Goal: Book appointment/travel/reservation

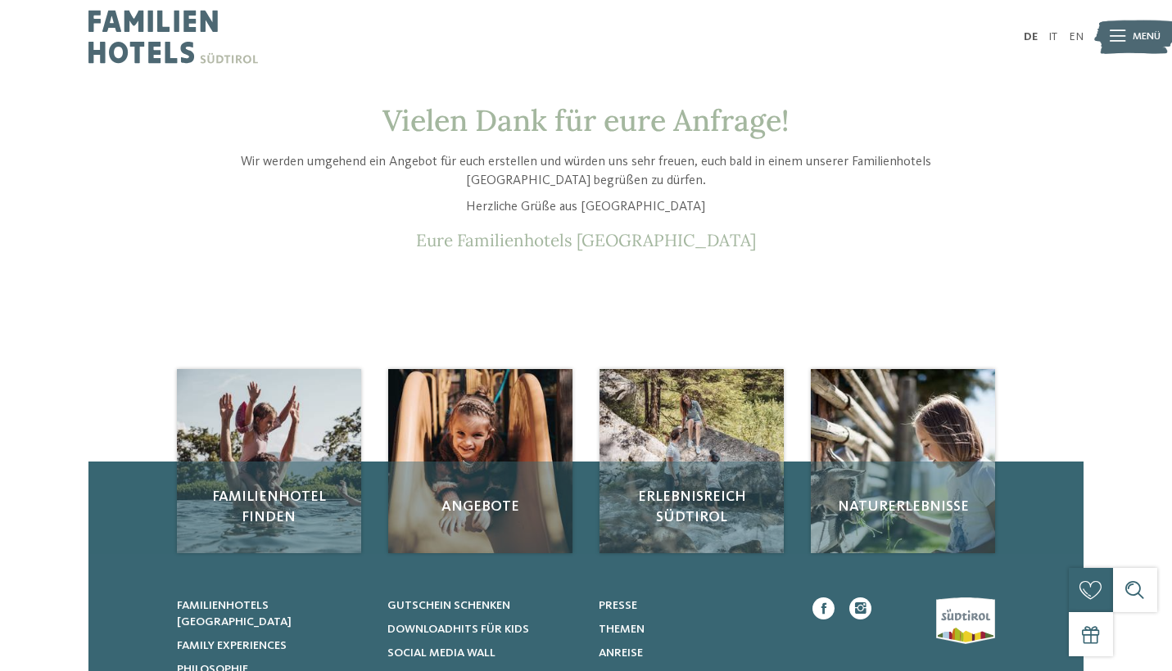
click at [160, 51] on img at bounding box center [173, 37] width 170 height 74
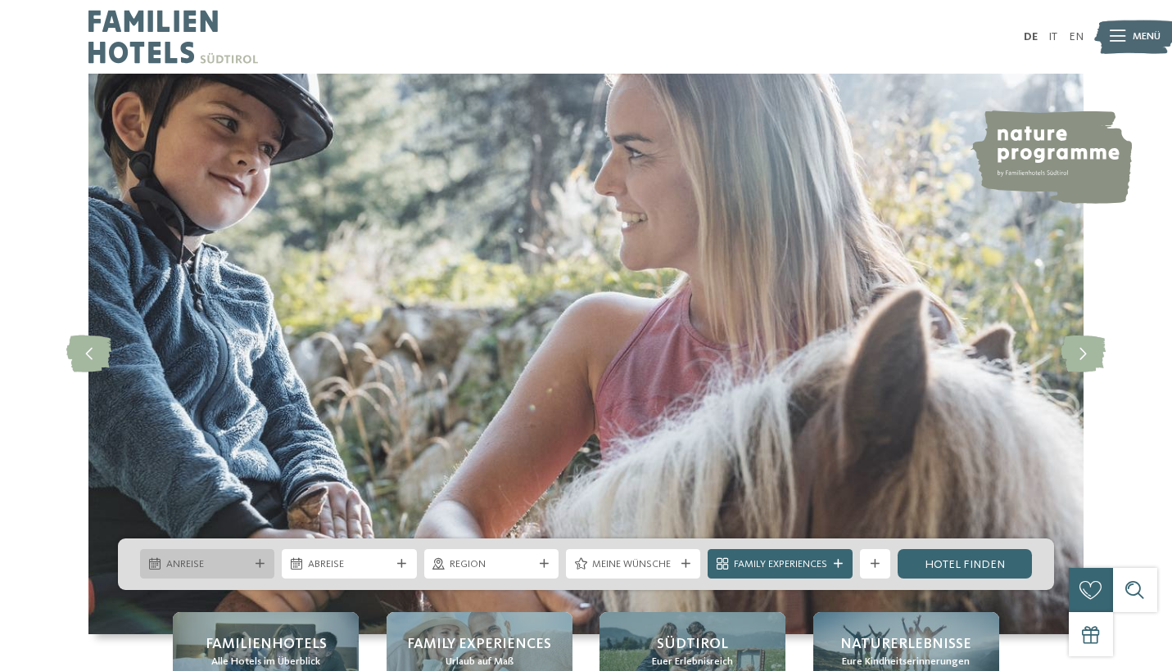
click at [233, 563] on span "Anreise" at bounding box center [207, 565] width 83 height 15
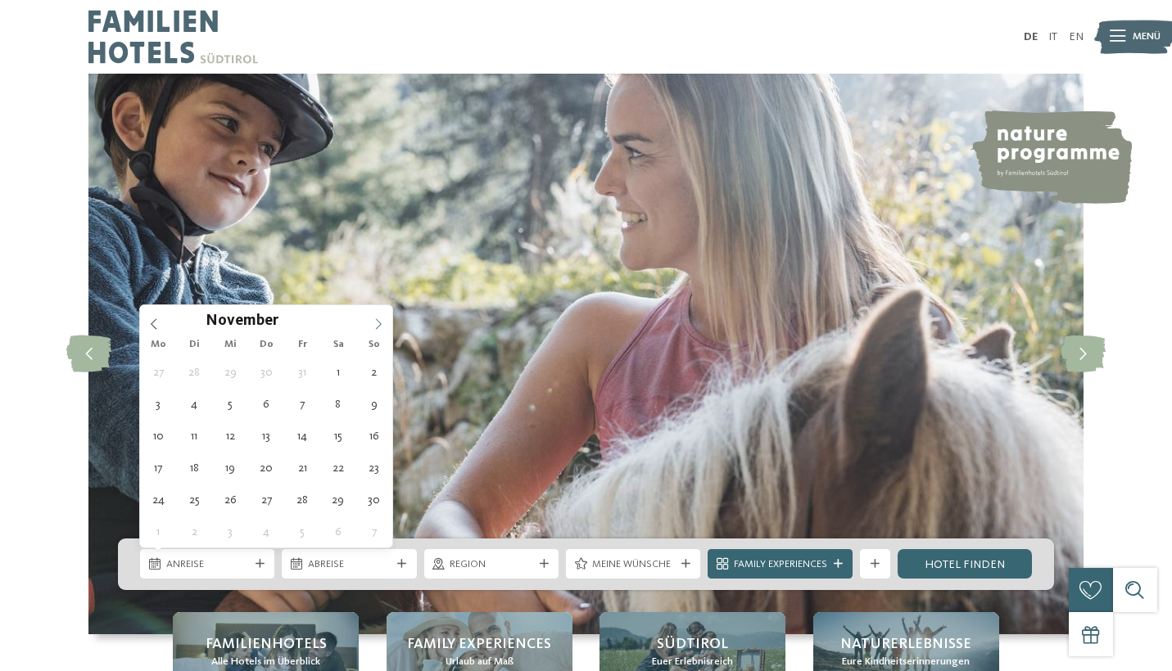
click at [378, 323] on icon at bounding box center [378, 324] width 11 height 11
type input "****"
click at [378, 323] on icon at bounding box center [378, 324] width 11 height 11
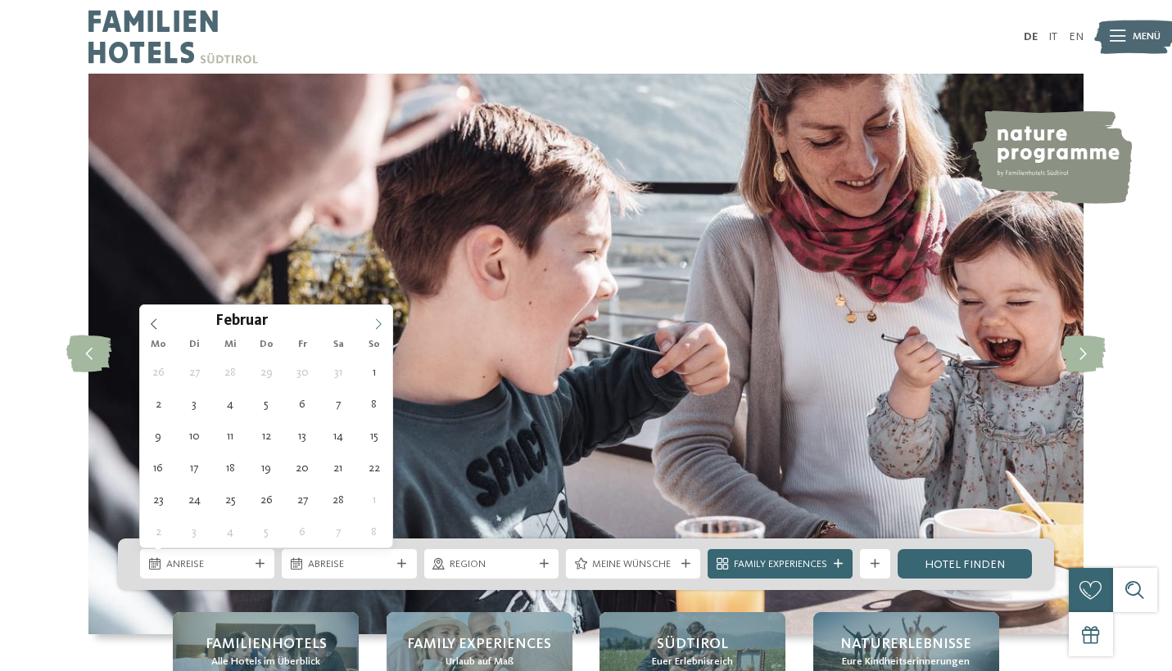
click at [378, 323] on icon at bounding box center [378, 324] width 11 height 11
type div "[DATE]"
type input "****"
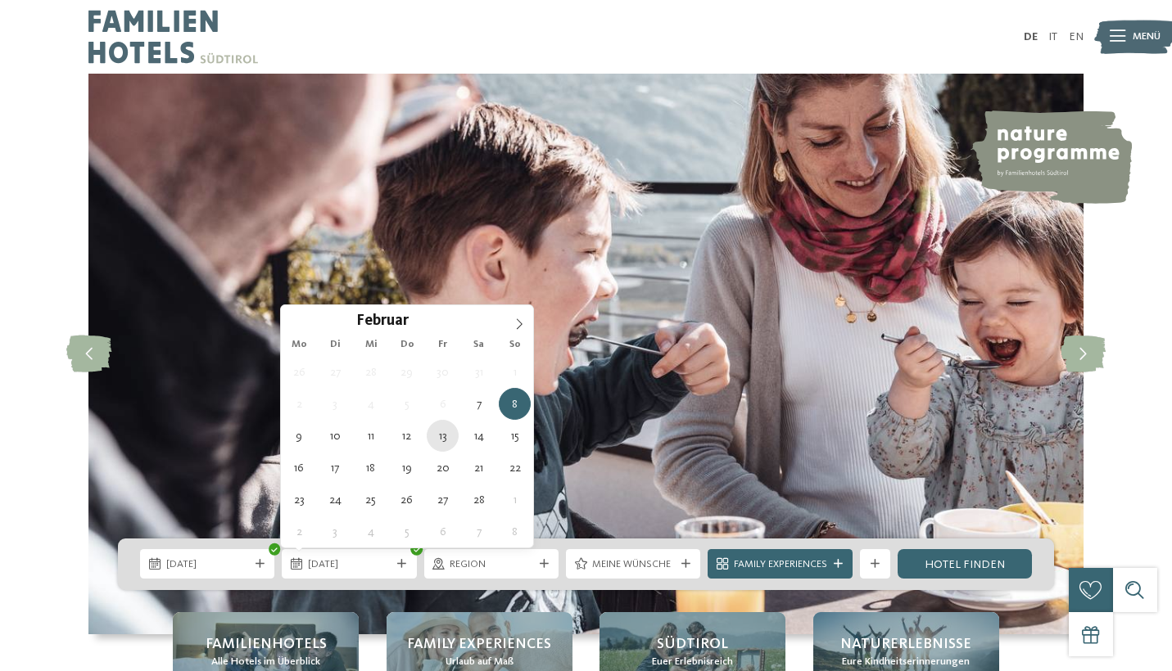
type div "[DATE]"
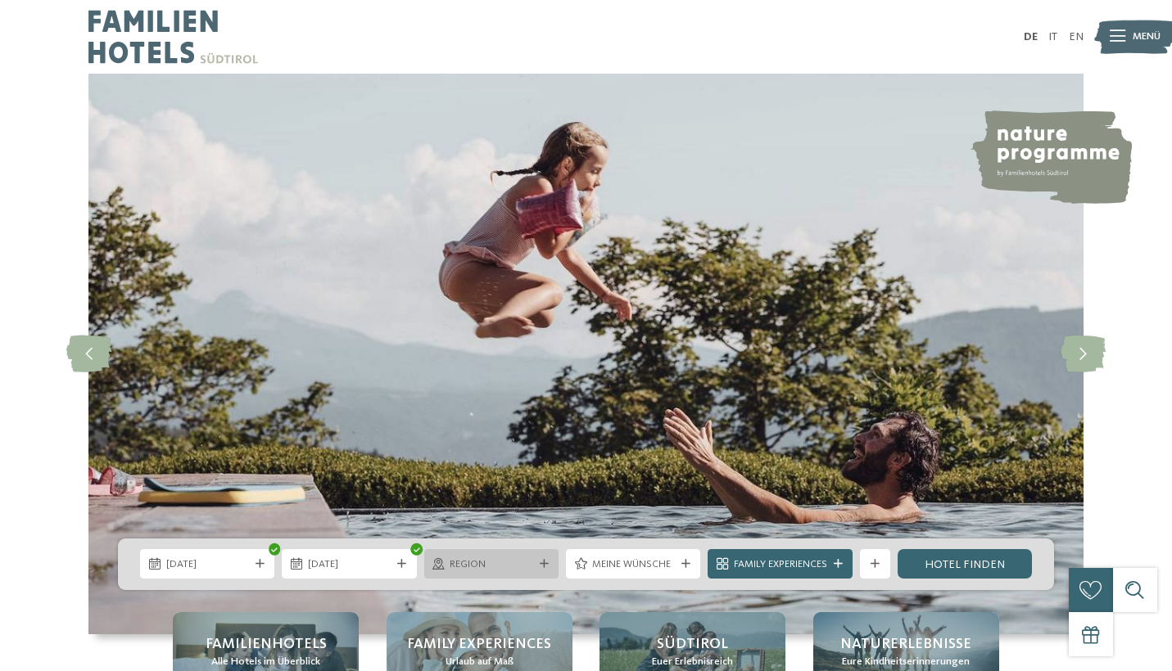
click at [476, 569] on span "Region" at bounding box center [491, 565] width 83 height 15
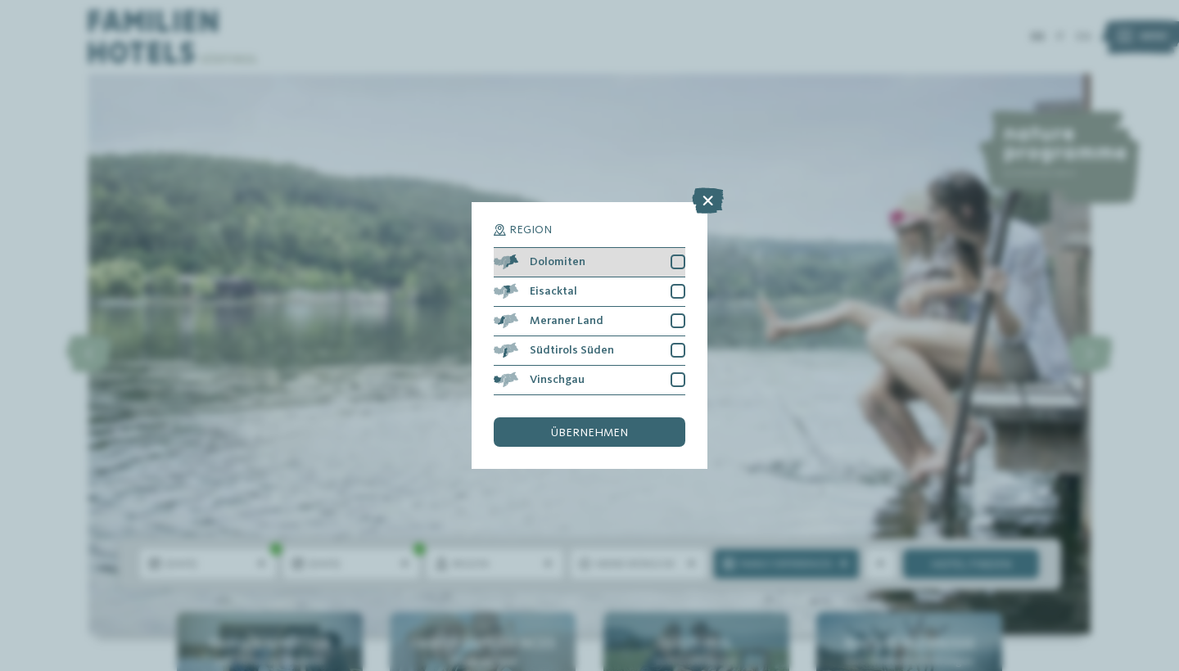
click at [676, 255] on div at bounding box center [678, 262] width 15 height 15
click at [617, 427] on span "übernehmen" at bounding box center [589, 432] width 77 height 11
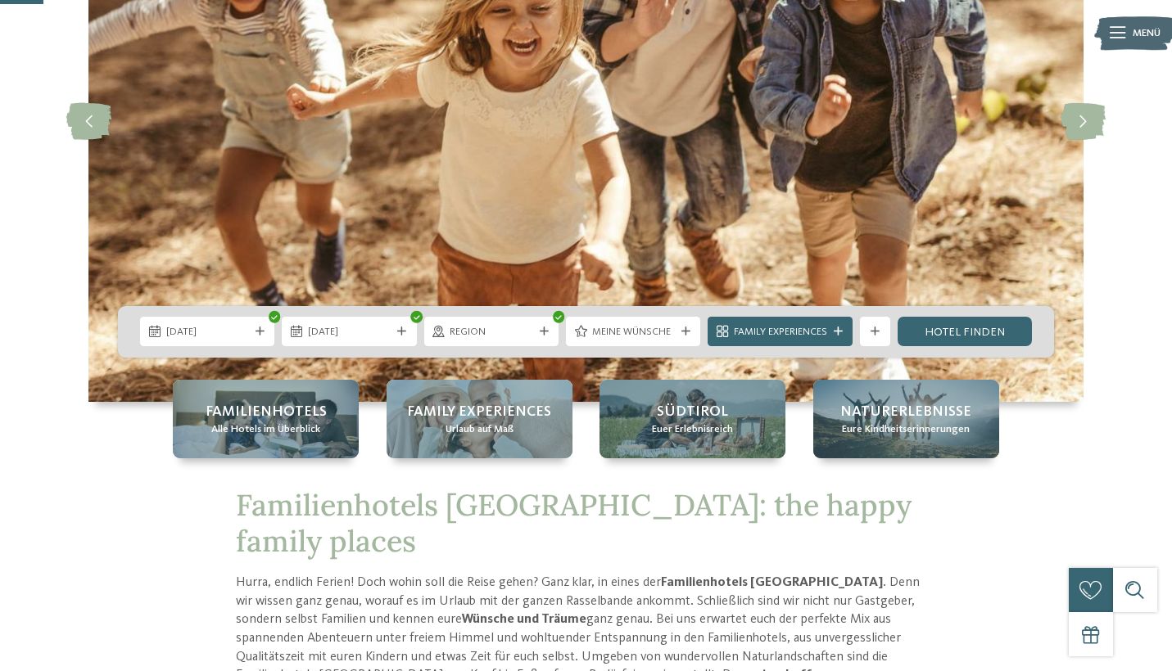
scroll to position [235, 0]
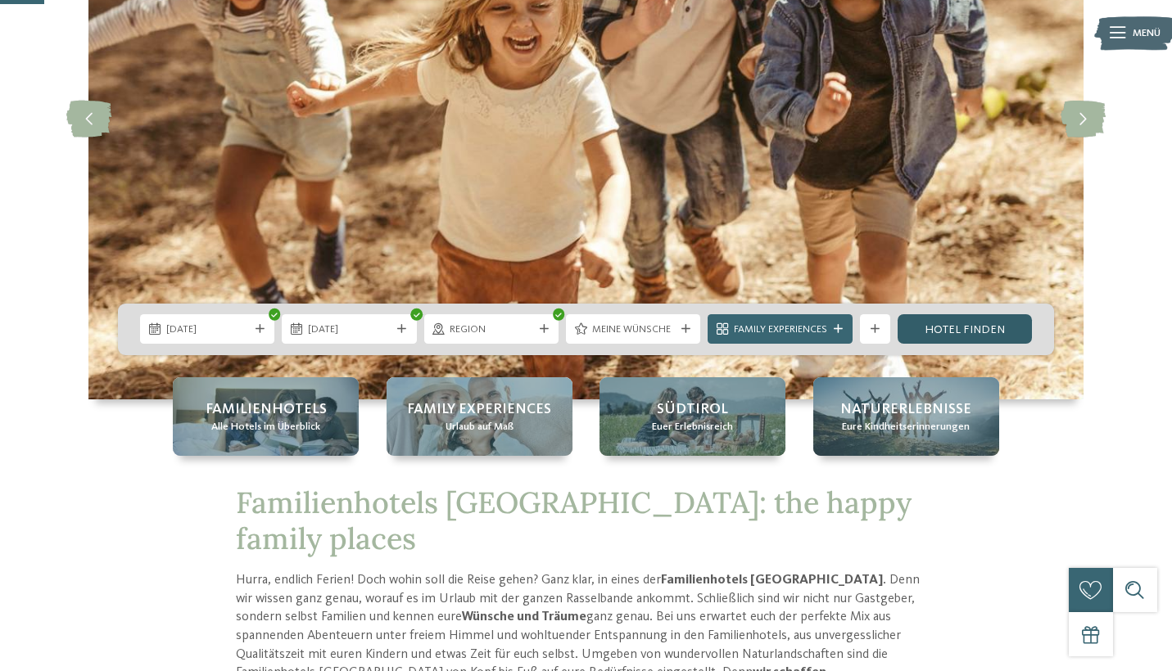
click at [958, 324] on link "Hotel finden" at bounding box center [964, 328] width 134 height 29
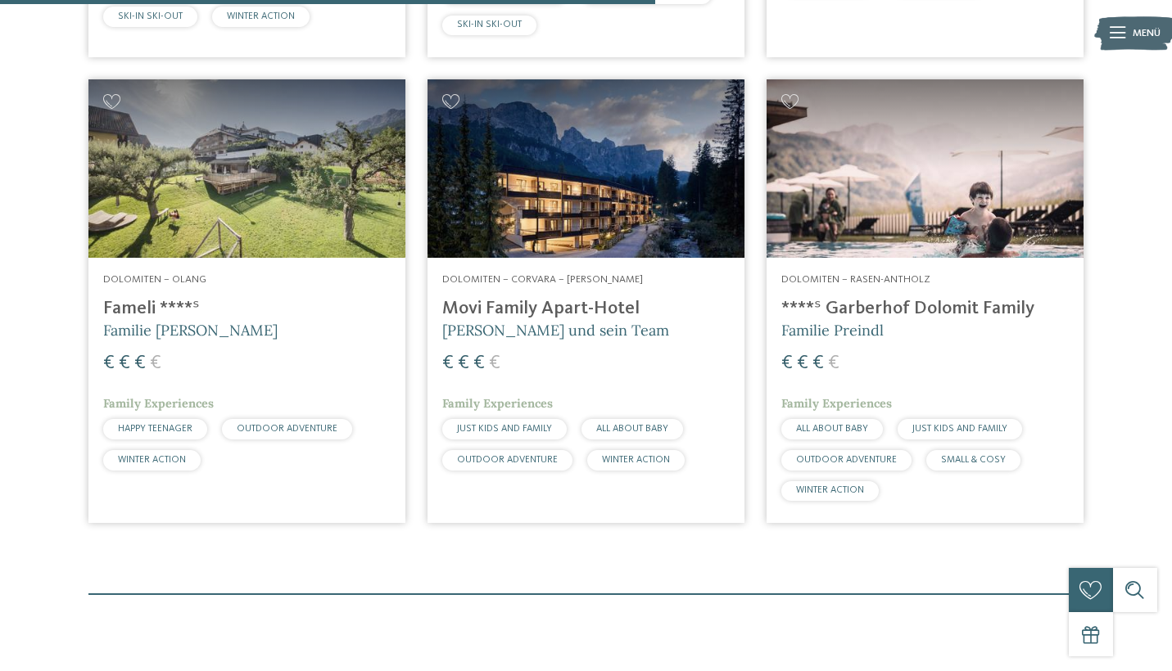
scroll to position [1001, 0]
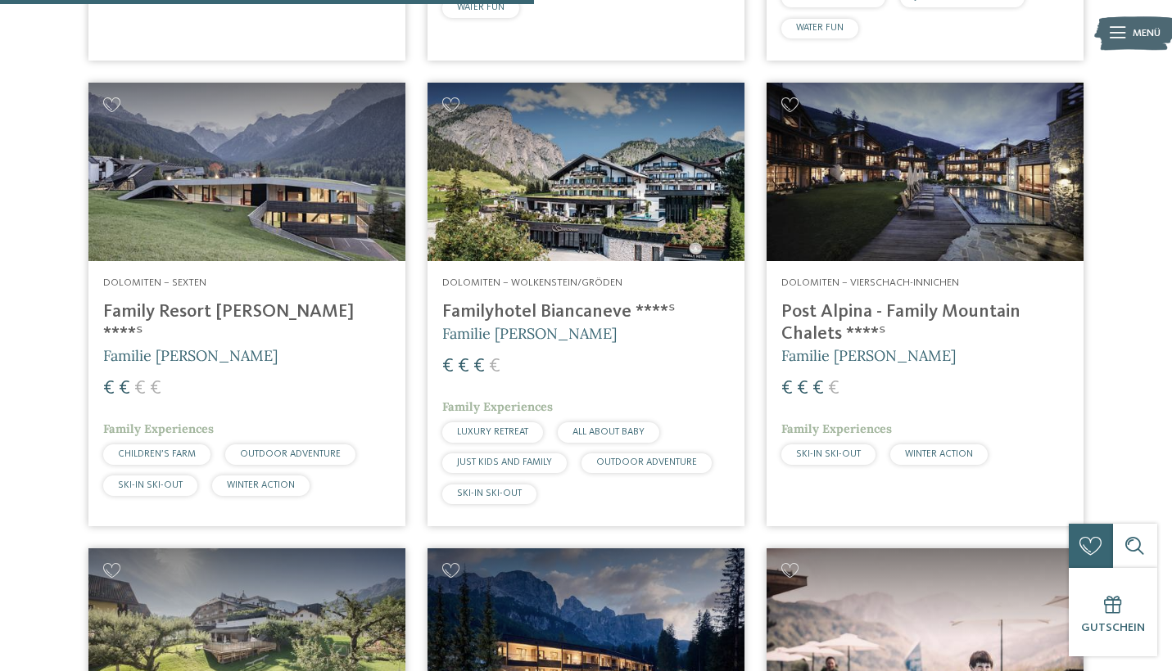
click at [209, 307] on h4 "Family Resort [PERSON_NAME] ****ˢ" at bounding box center [246, 323] width 287 height 44
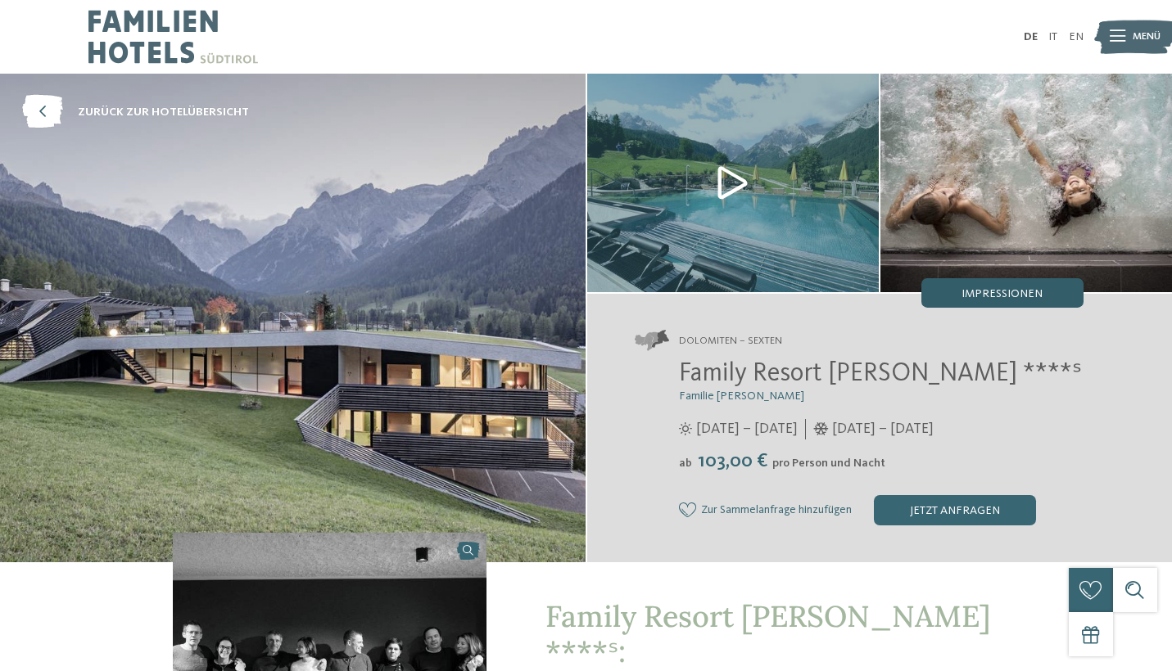
click at [987, 297] on span "Impressionen" at bounding box center [1001, 293] width 81 height 11
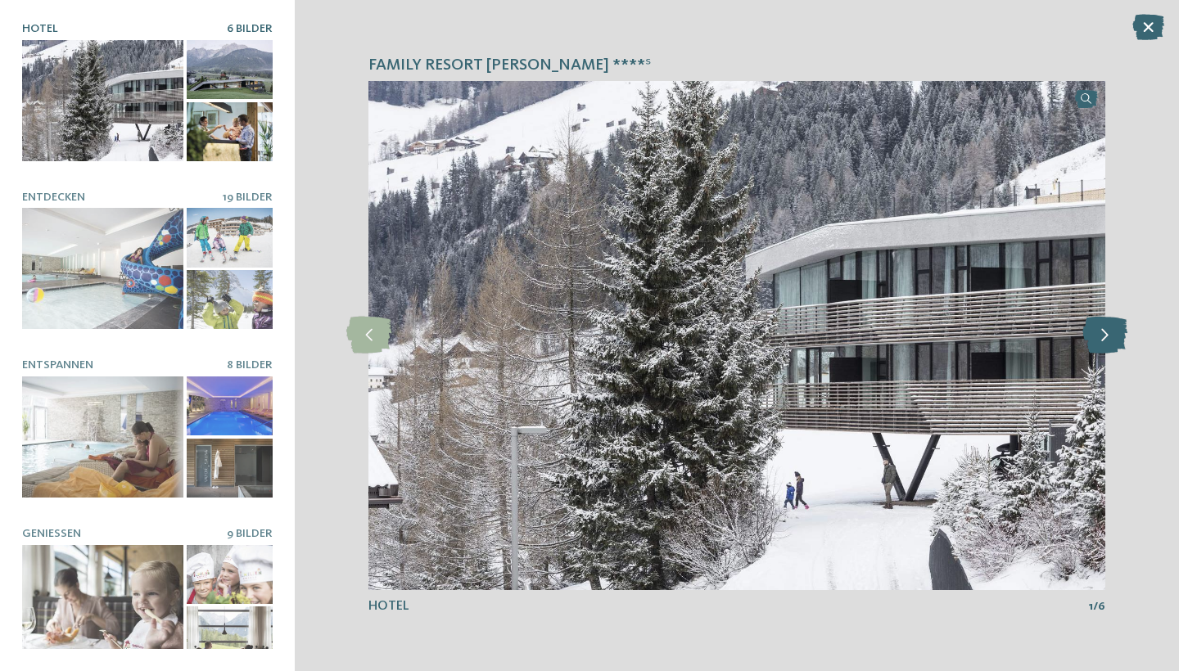
click at [1110, 332] on icon at bounding box center [1105, 335] width 45 height 37
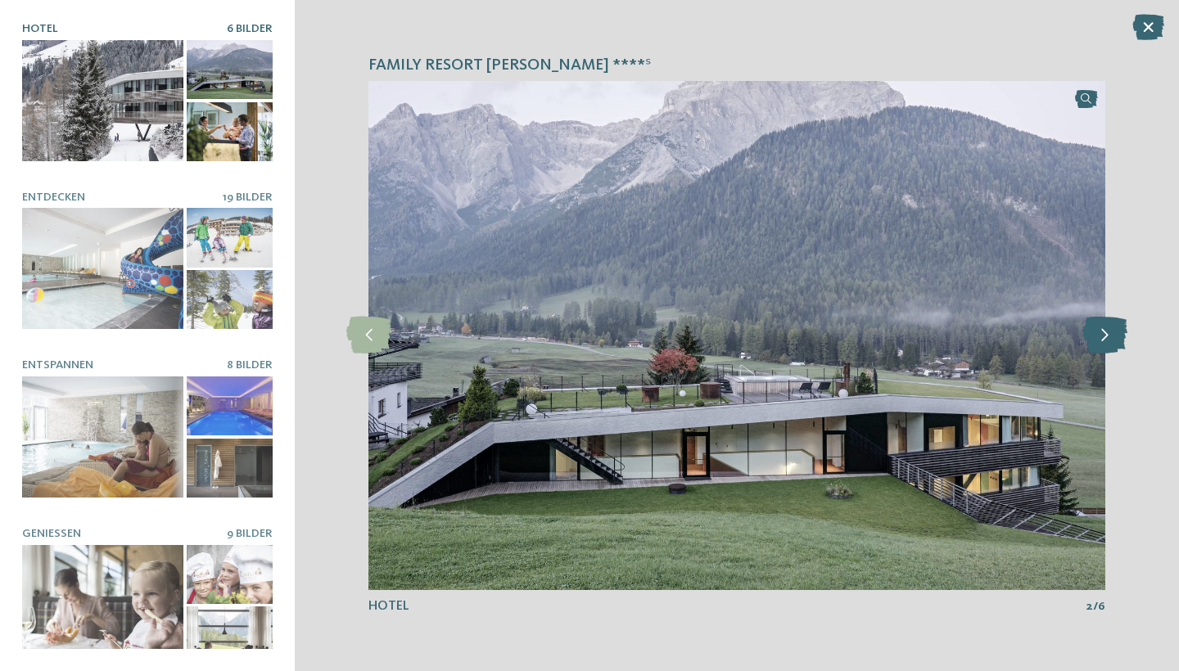
click at [1110, 332] on icon at bounding box center [1105, 335] width 45 height 37
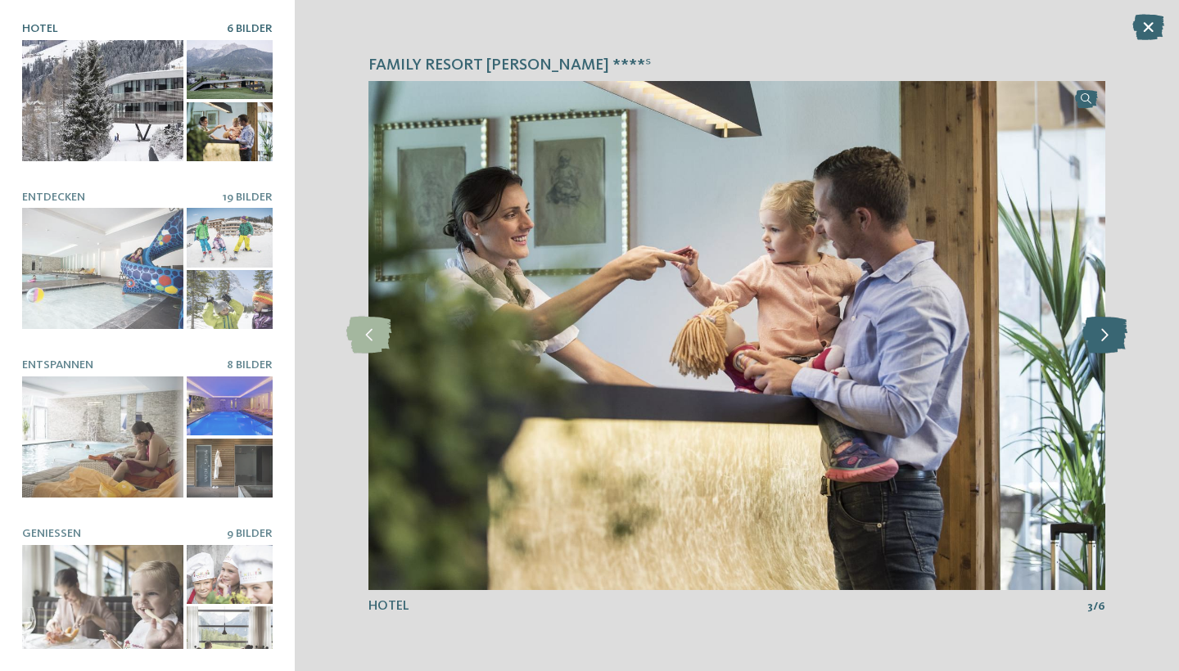
click at [1110, 332] on icon at bounding box center [1105, 335] width 45 height 37
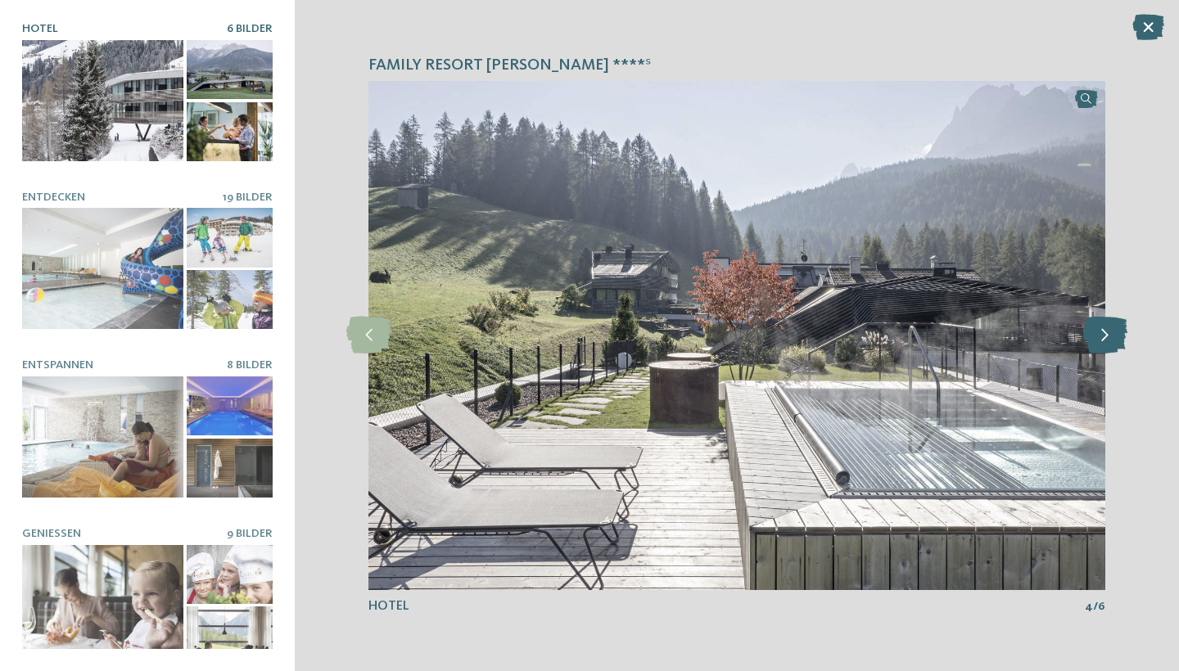
click at [1110, 332] on icon at bounding box center [1105, 335] width 45 height 37
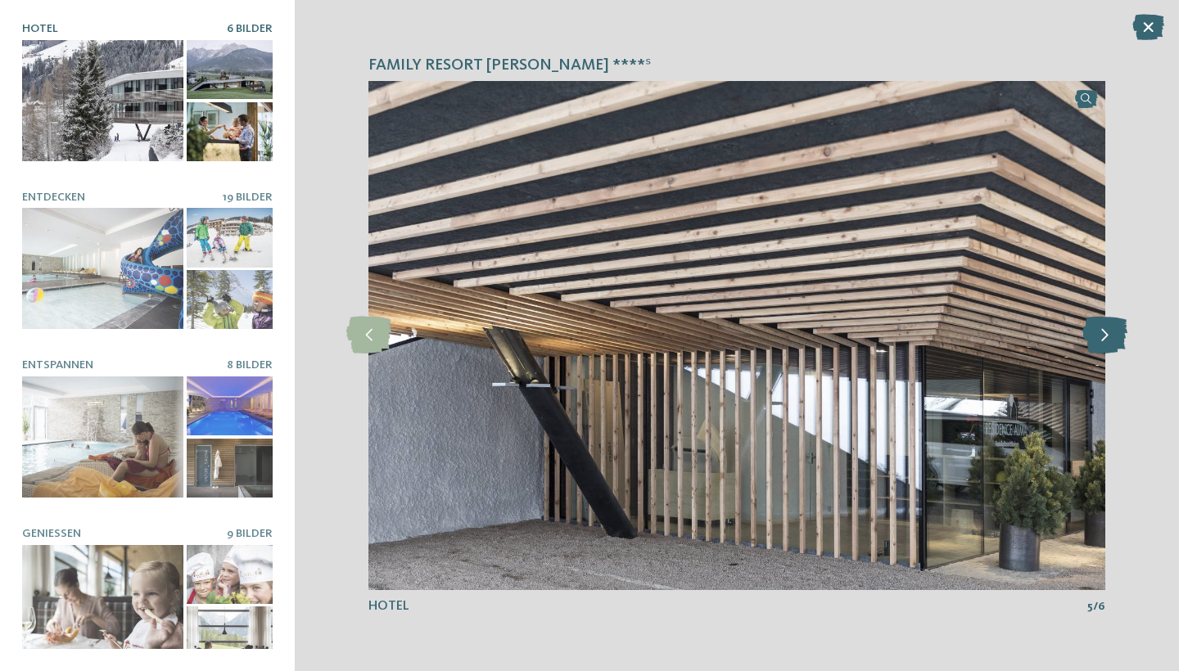
click at [1110, 332] on icon at bounding box center [1105, 335] width 45 height 37
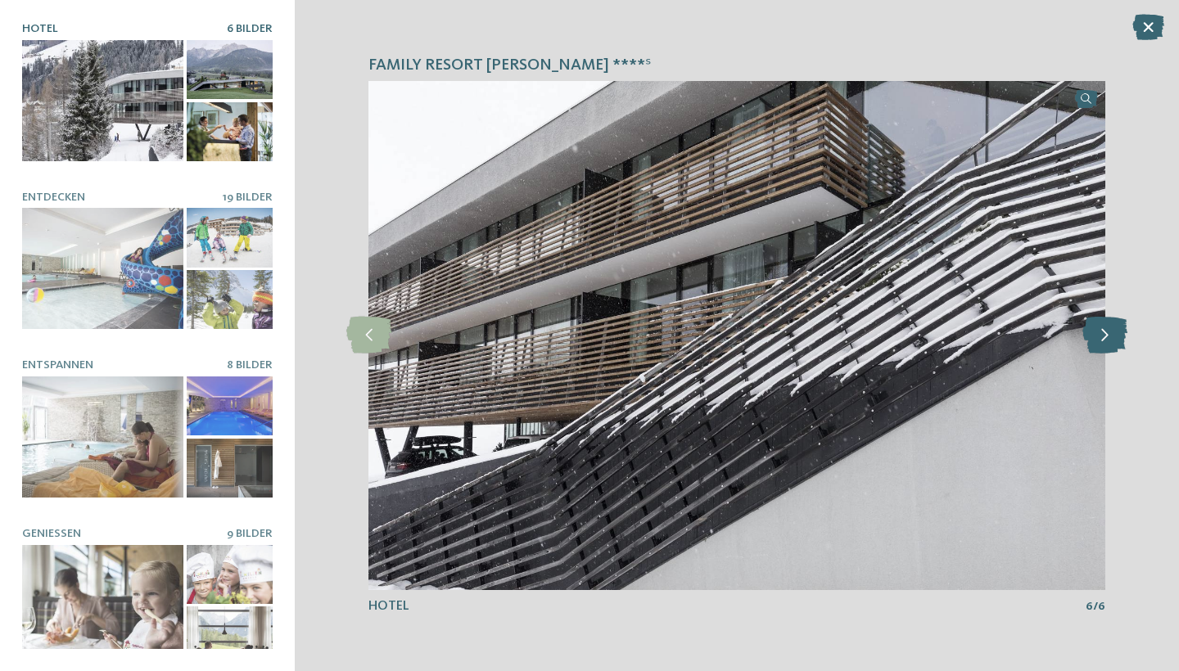
click at [1110, 332] on icon at bounding box center [1105, 335] width 45 height 37
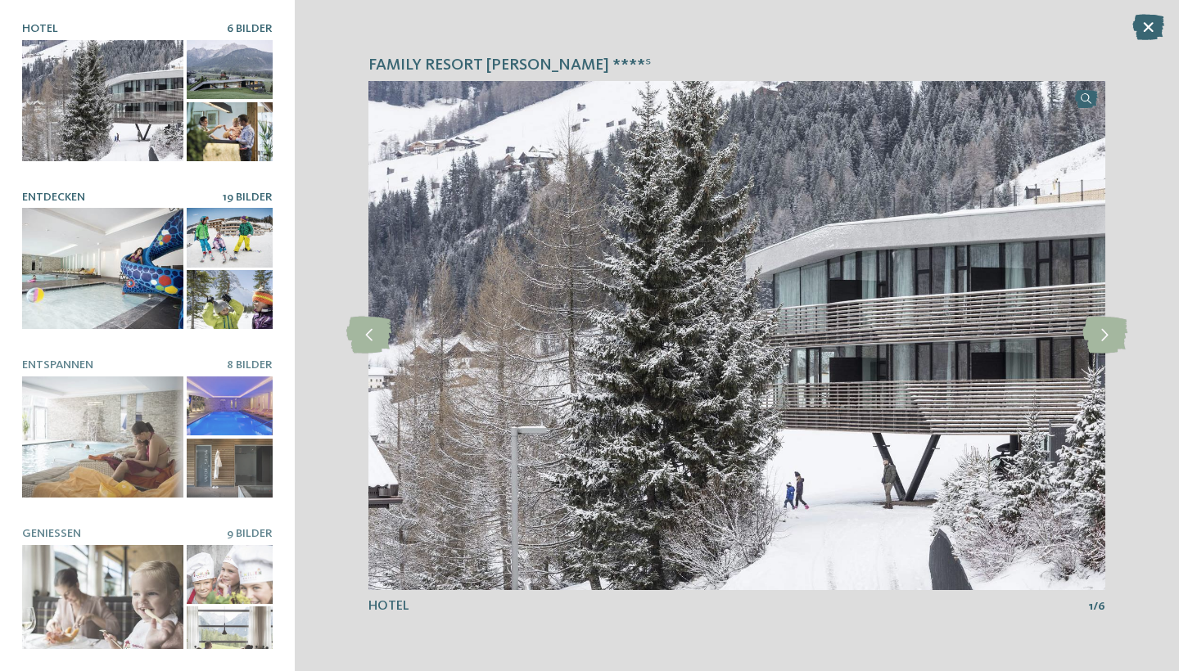
click at [129, 258] on div at bounding box center [102, 268] width 161 height 121
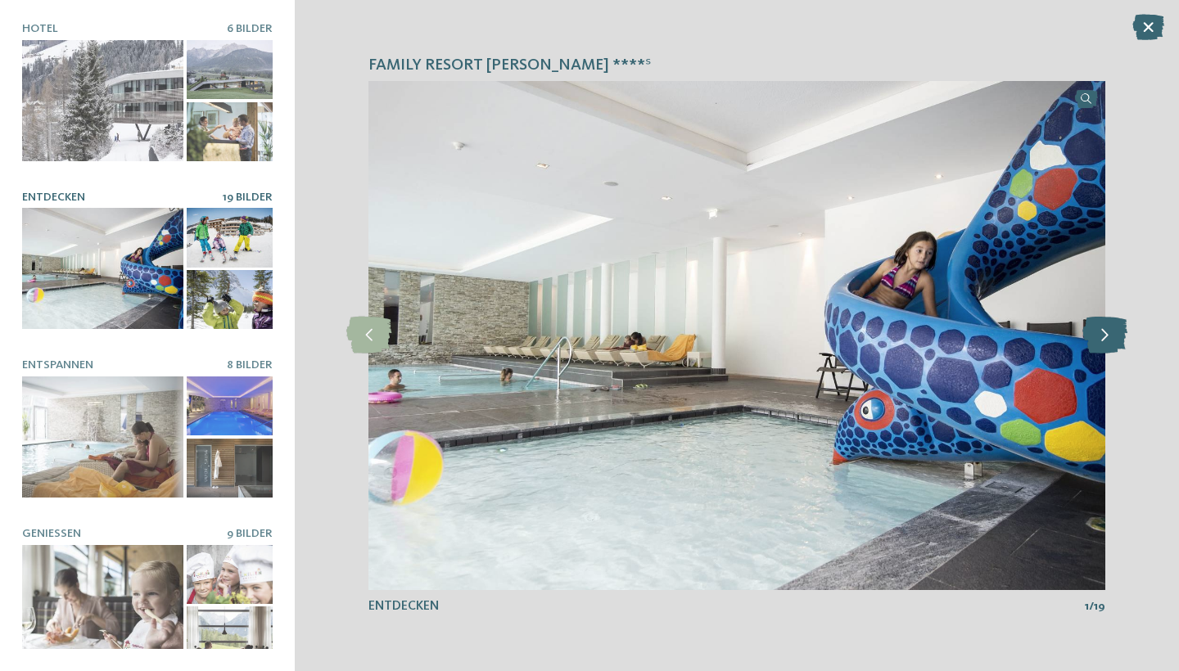
click at [1107, 337] on icon at bounding box center [1105, 335] width 45 height 37
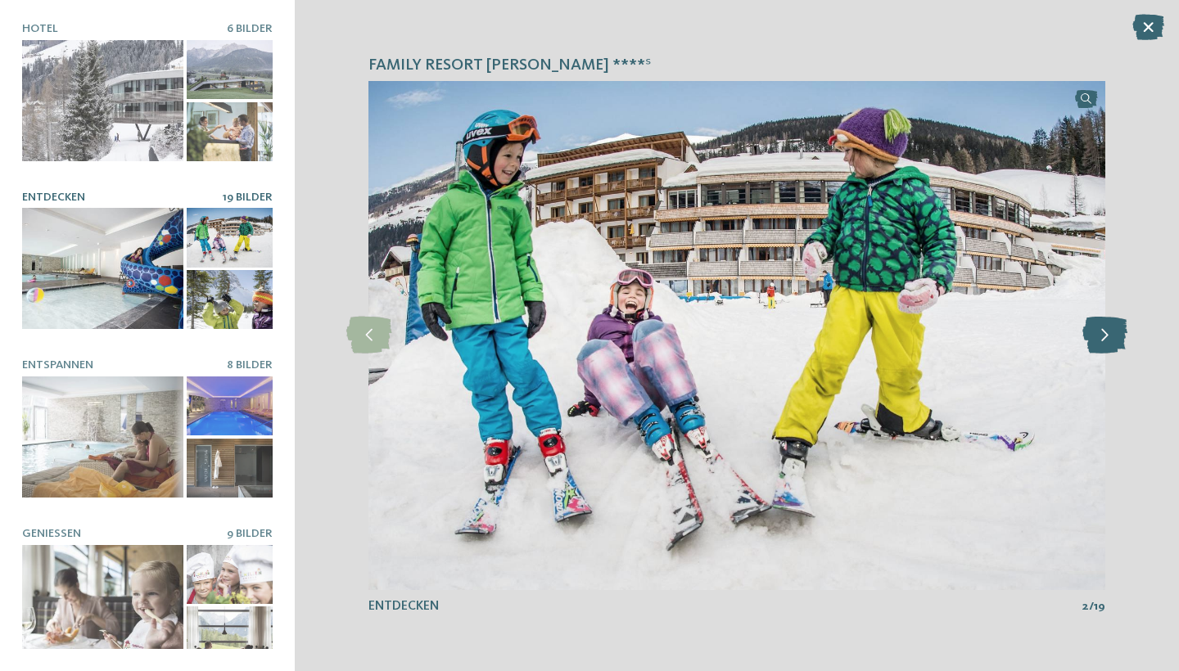
click at [1107, 337] on icon at bounding box center [1105, 335] width 45 height 37
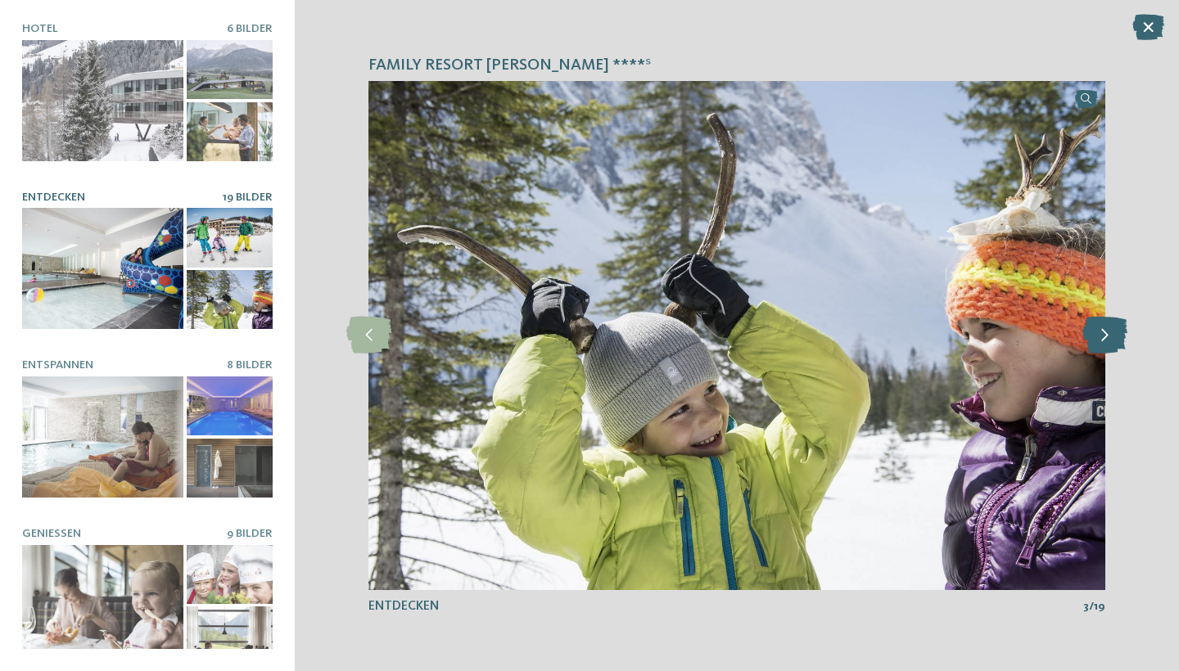
click at [1107, 337] on icon at bounding box center [1105, 335] width 45 height 37
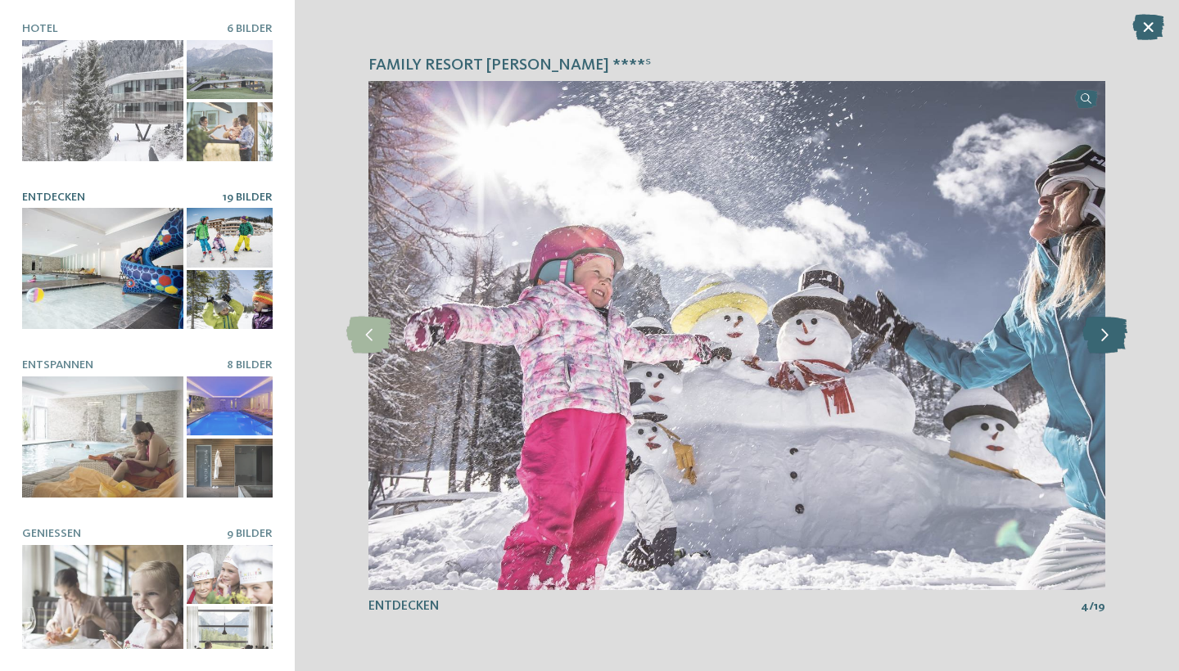
click at [1107, 337] on icon at bounding box center [1105, 335] width 45 height 37
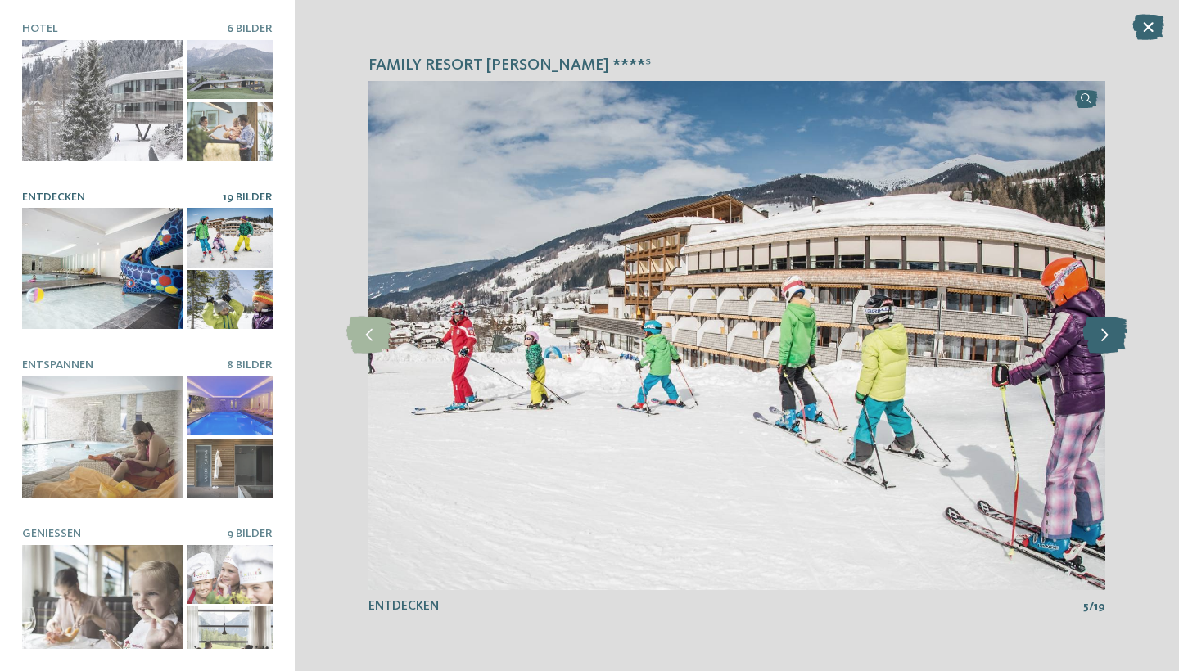
click at [1107, 336] on icon at bounding box center [1105, 335] width 45 height 37
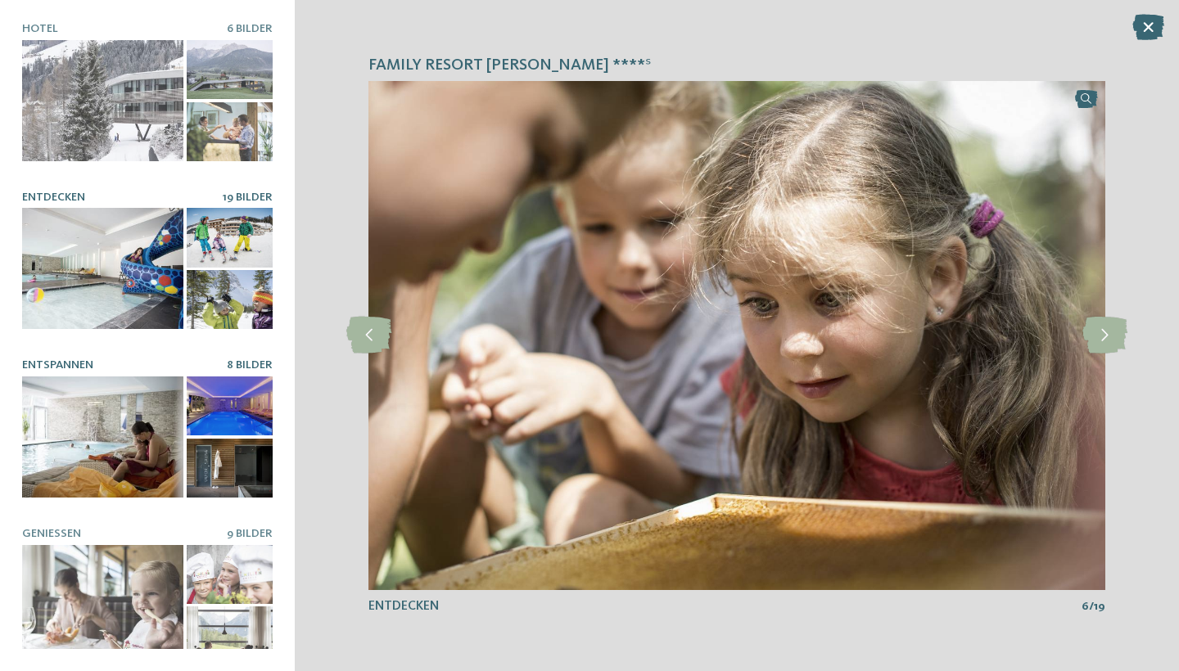
click at [145, 436] on div at bounding box center [102, 437] width 161 height 121
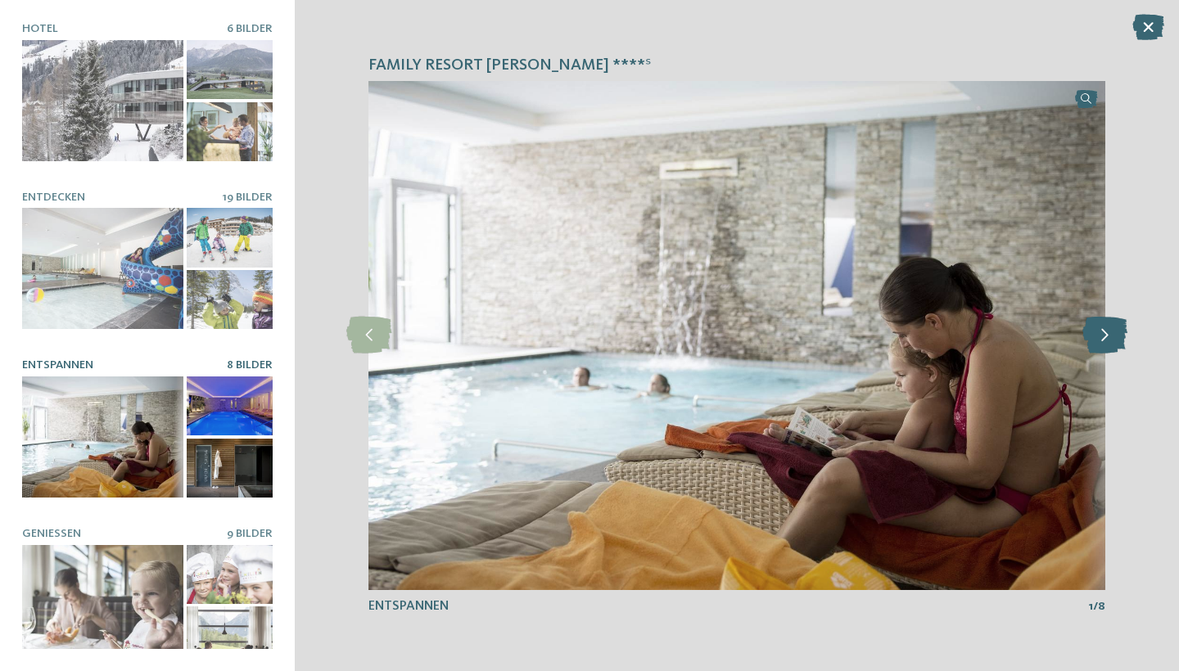
click at [1098, 335] on icon at bounding box center [1105, 335] width 45 height 37
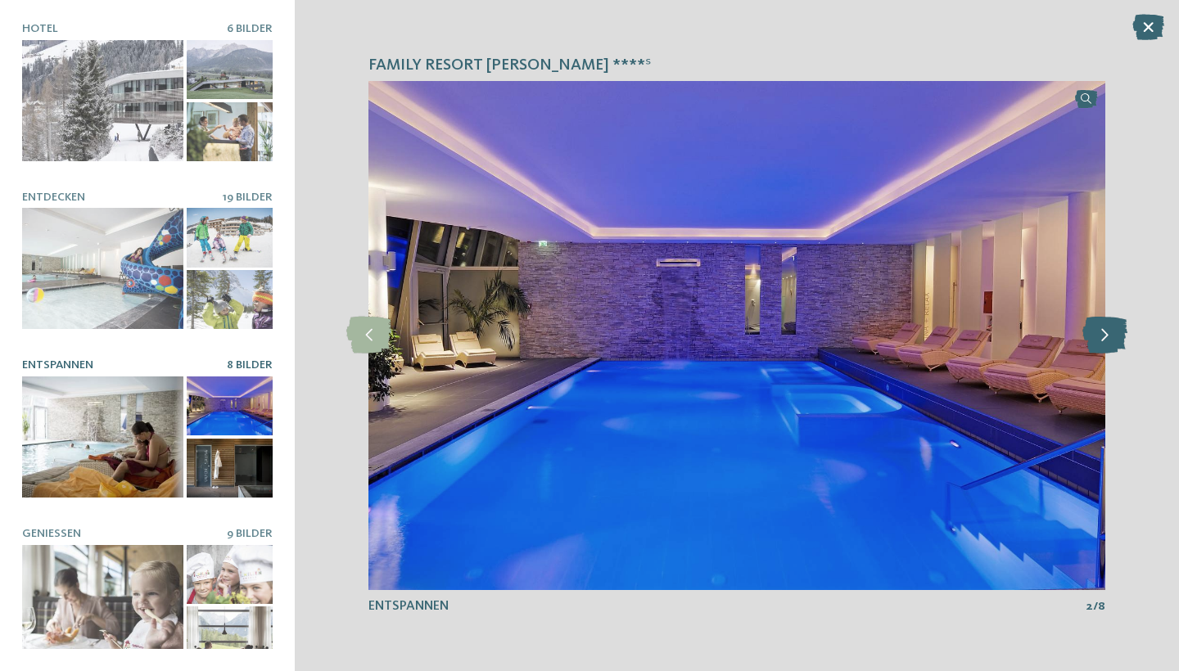
click at [1099, 335] on icon at bounding box center [1105, 335] width 45 height 37
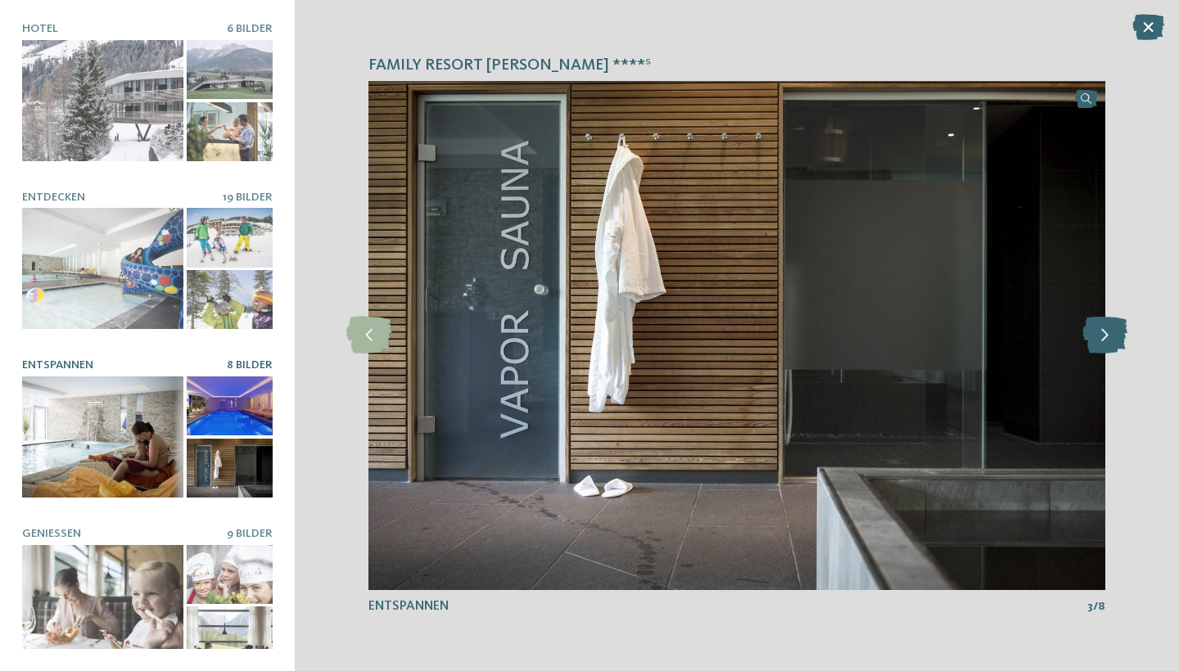
click at [1099, 335] on icon at bounding box center [1105, 335] width 45 height 37
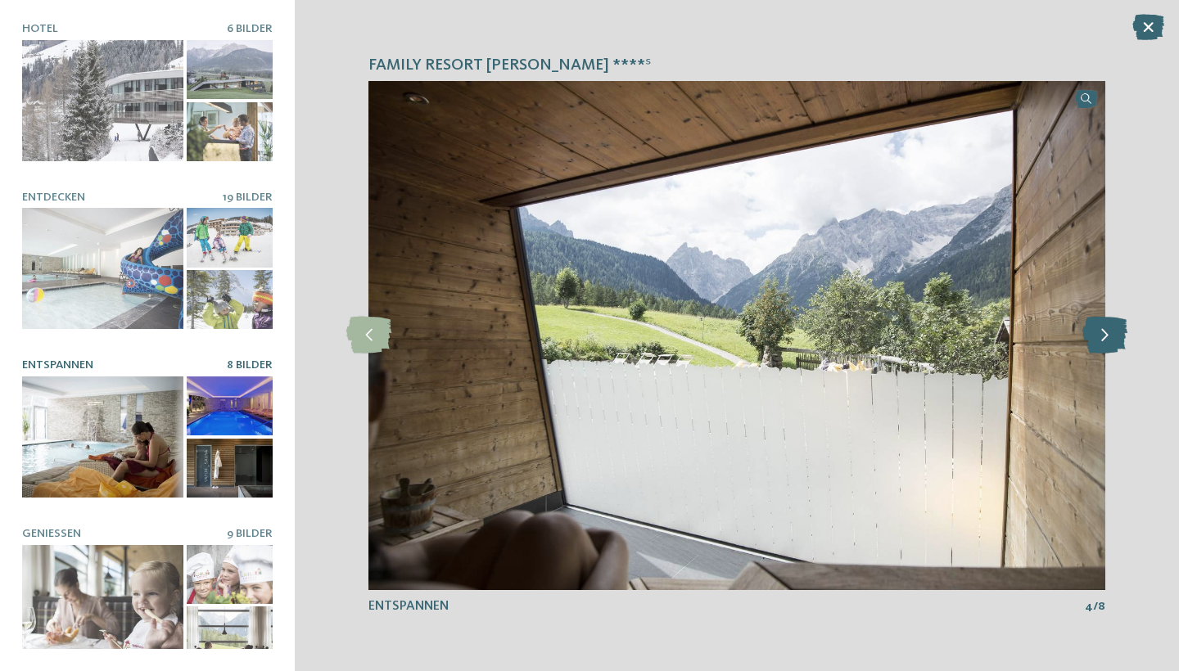
click at [1099, 335] on icon at bounding box center [1105, 335] width 45 height 37
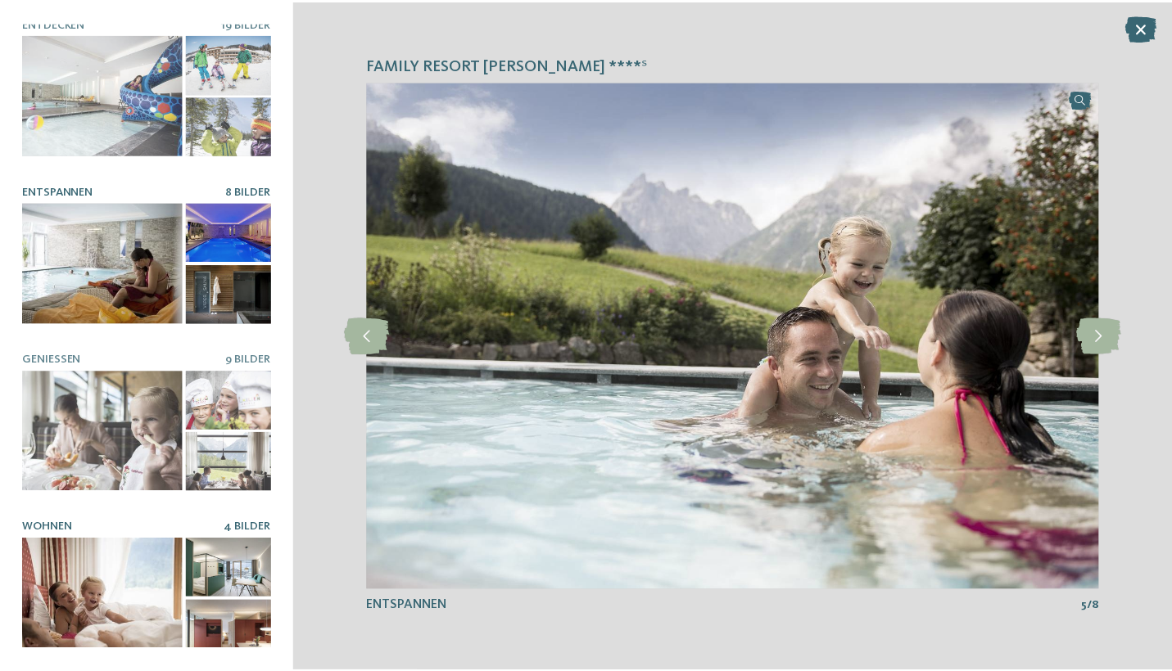
scroll to position [173, 0]
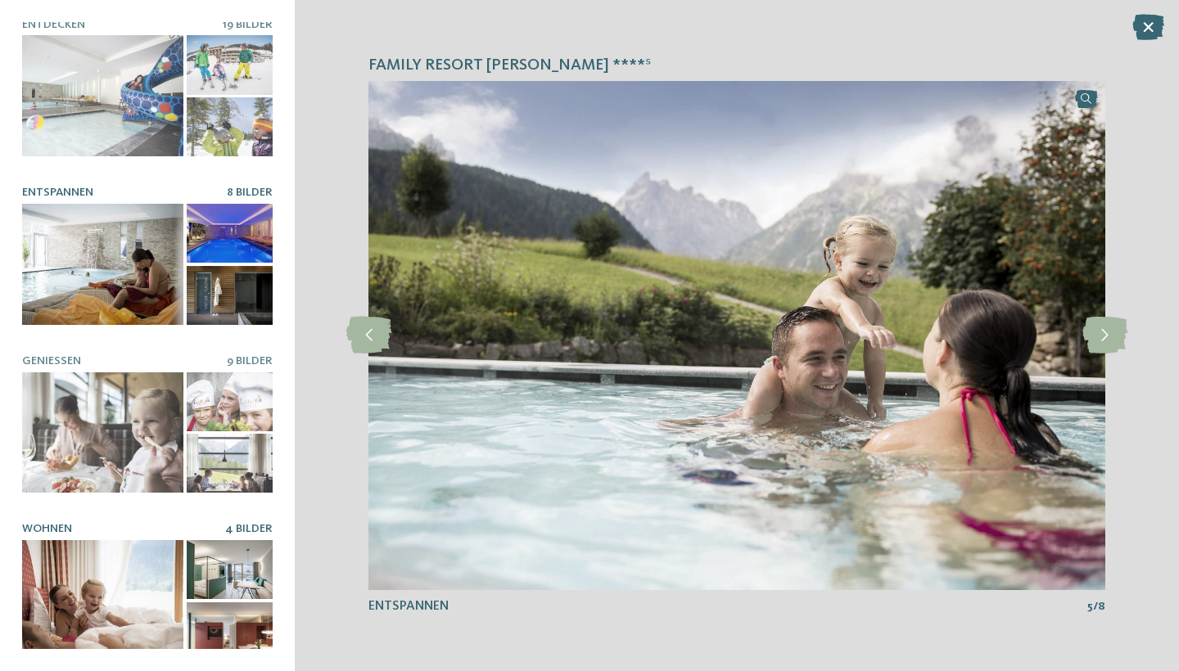
click at [127, 567] on div at bounding box center [102, 600] width 161 height 121
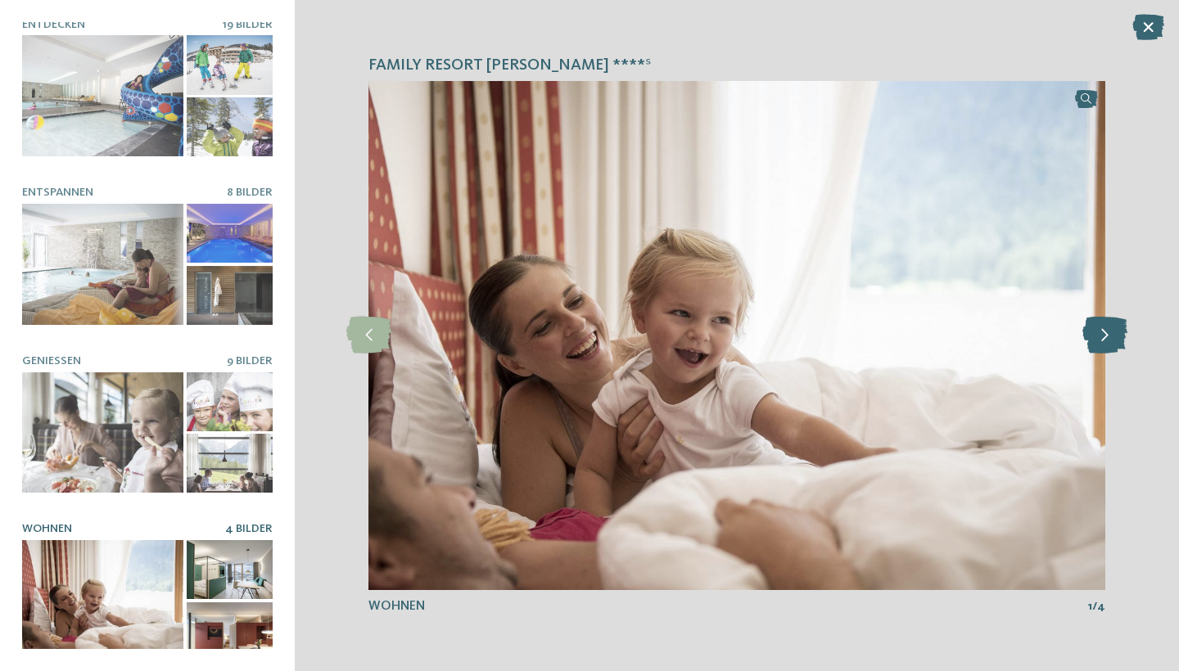
click at [1105, 346] on icon at bounding box center [1105, 335] width 45 height 37
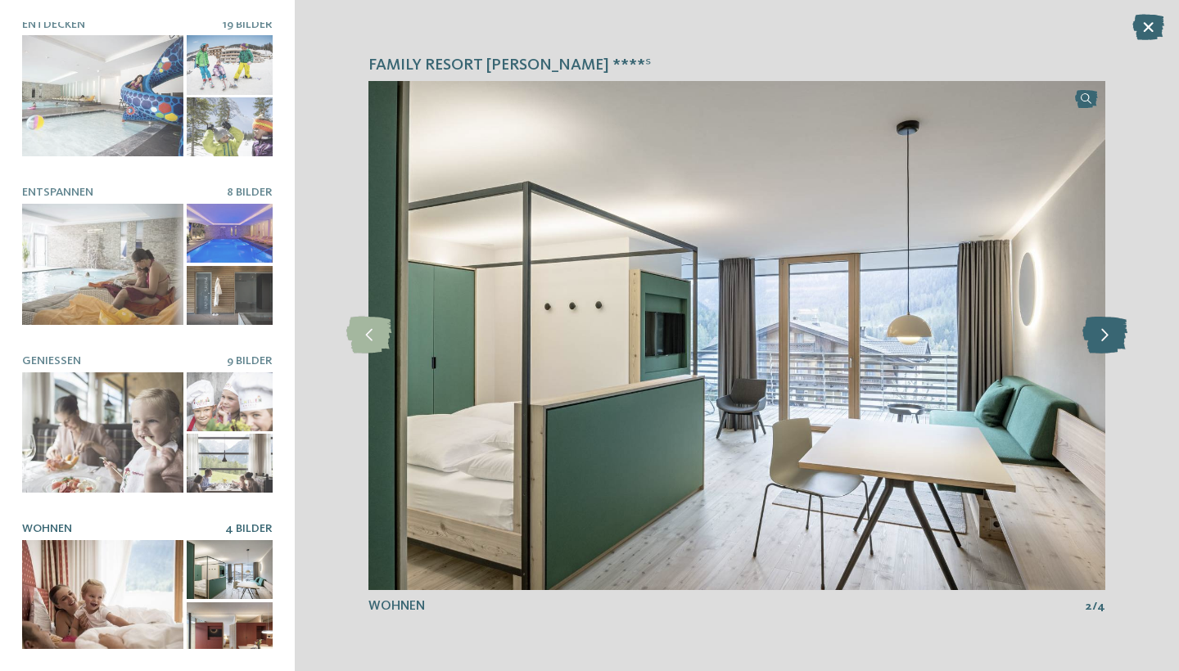
click at [1105, 347] on icon at bounding box center [1105, 335] width 45 height 37
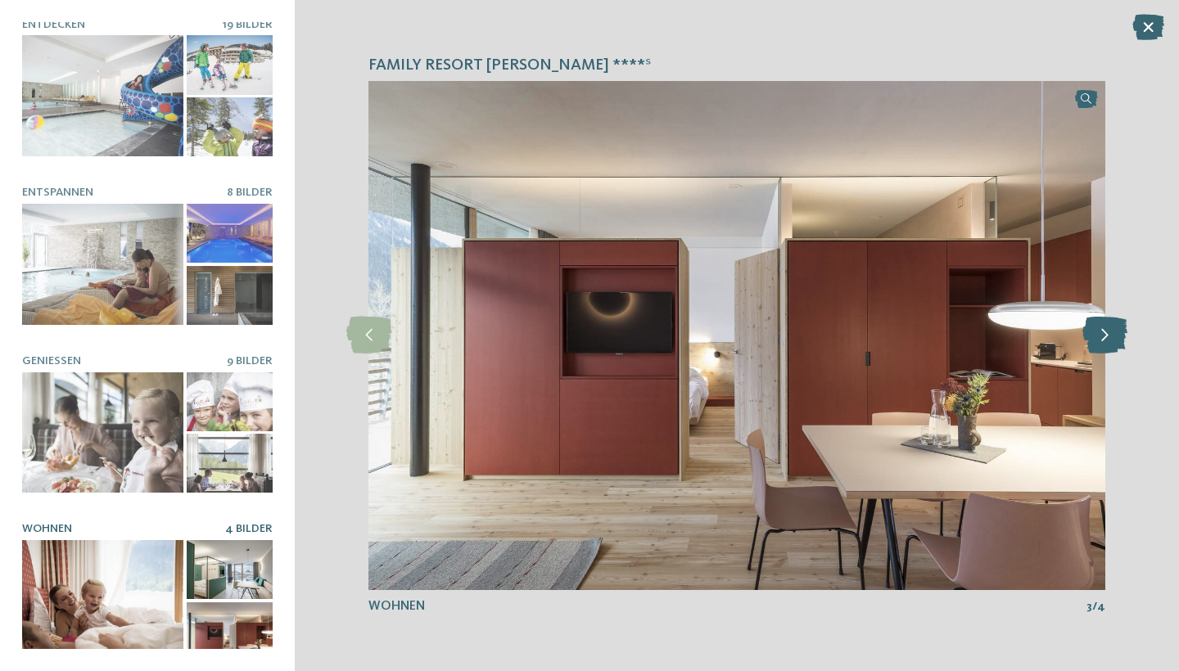
click at [1105, 347] on icon at bounding box center [1105, 335] width 45 height 37
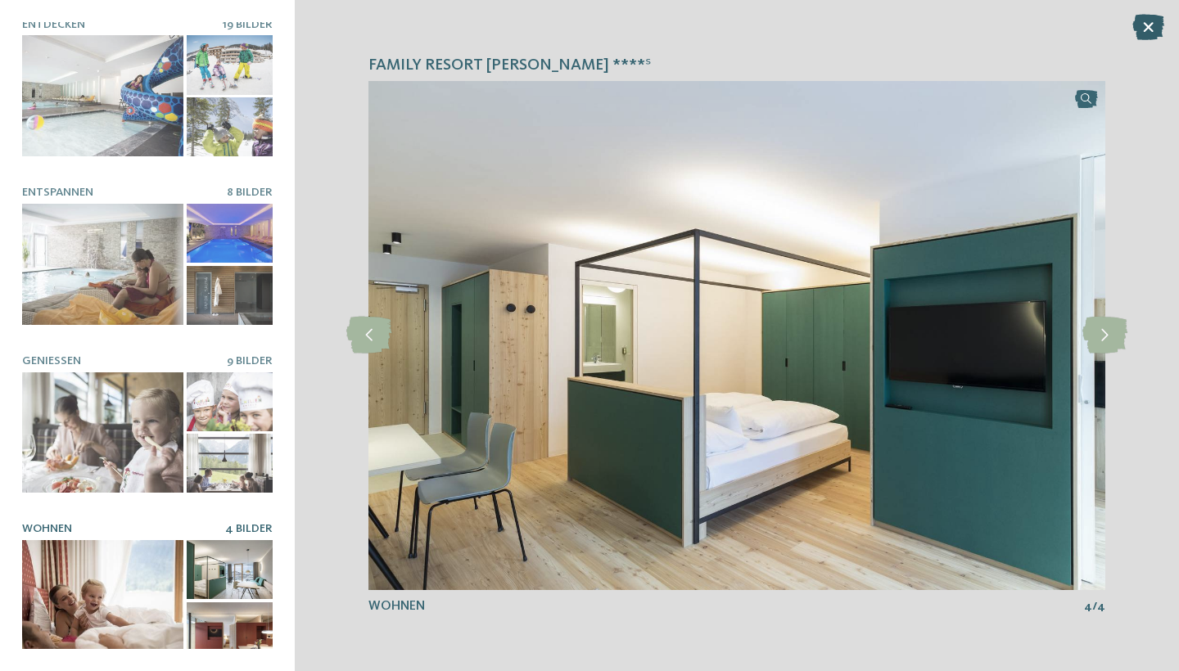
click at [1146, 23] on icon at bounding box center [1149, 27] width 32 height 26
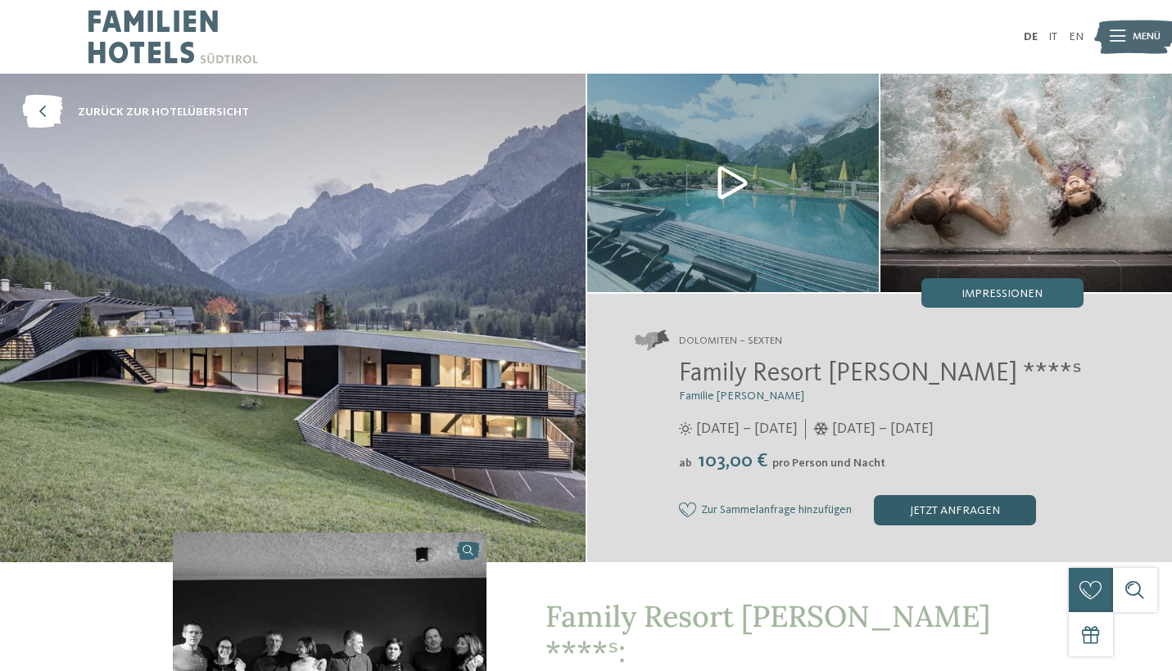
click at [902, 507] on div "jetzt anfragen" at bounding box center [955, 509] width 162 height 29
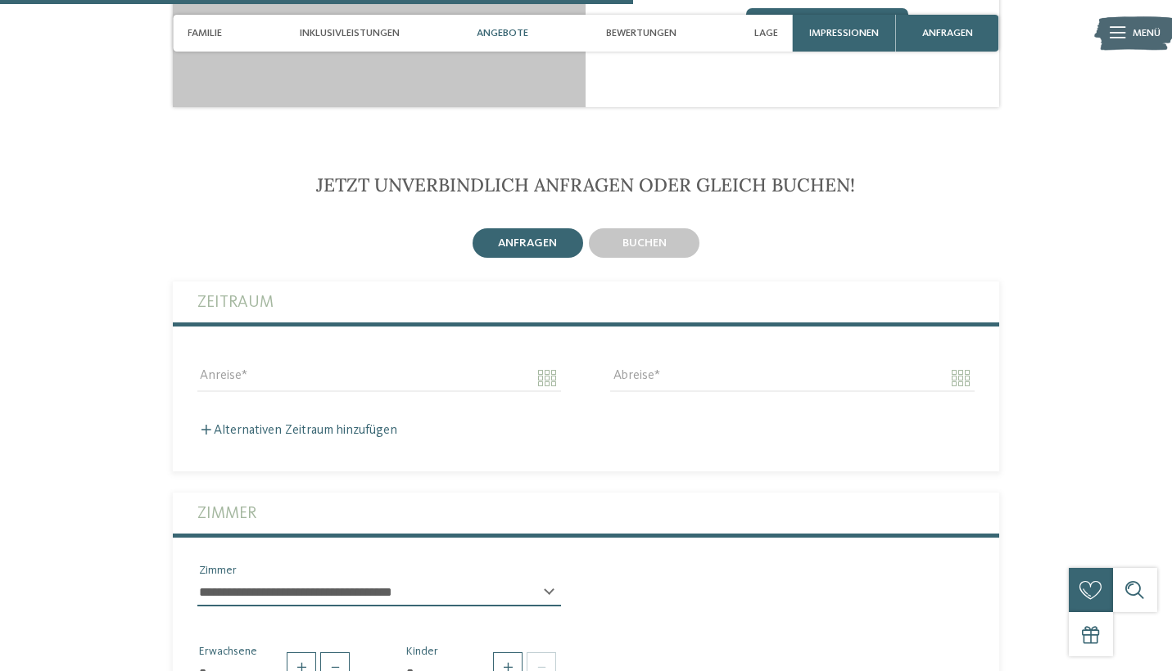
scroll to position [2451, 0]
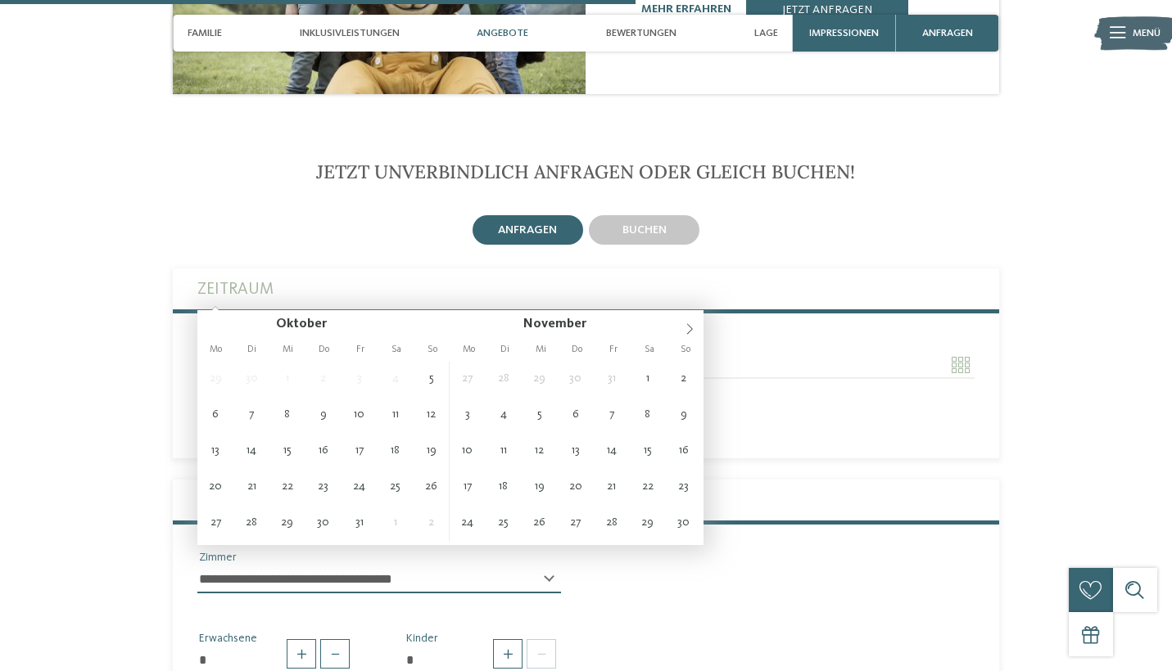
click at [382, 351] on input "Anreise" at bounding box center [379, 365] width 364 height 28
click at [690, 332] on icon at bounding box center [689, 328] width 11 height 11
type input "****"
click at [690, 332] on icon at bounding box center [689, 328] width 11 height 11
type input "****"
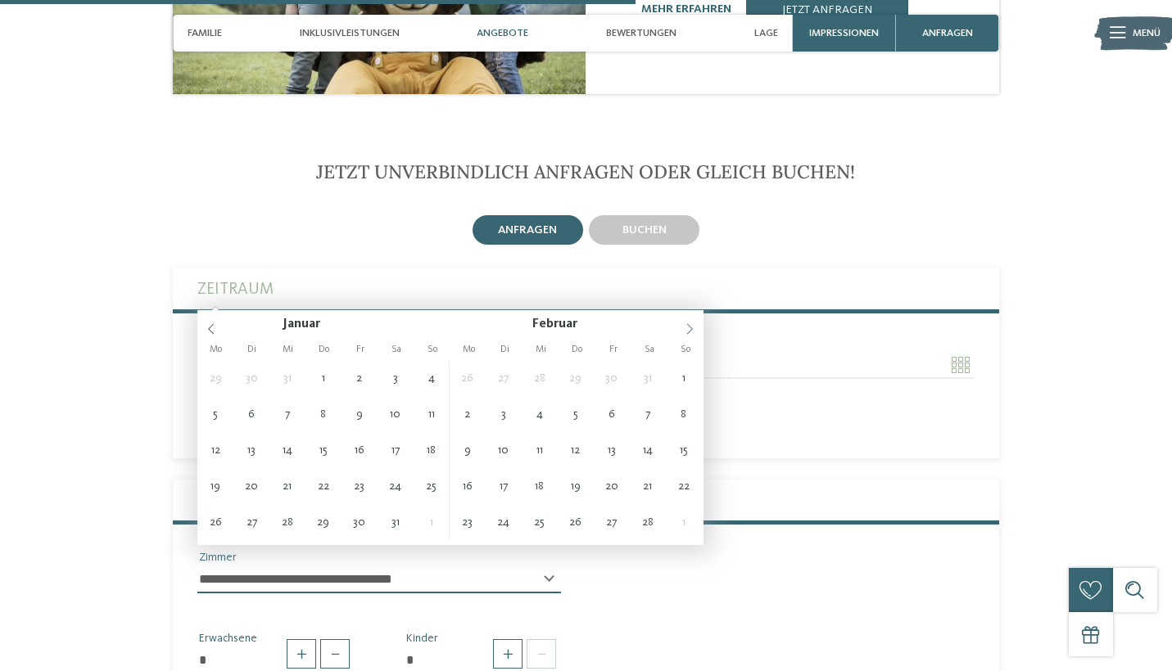
click at [690, 332] on icon at bounding box center [689, 328] width 11 height 11
type input "**********"
type input "****"
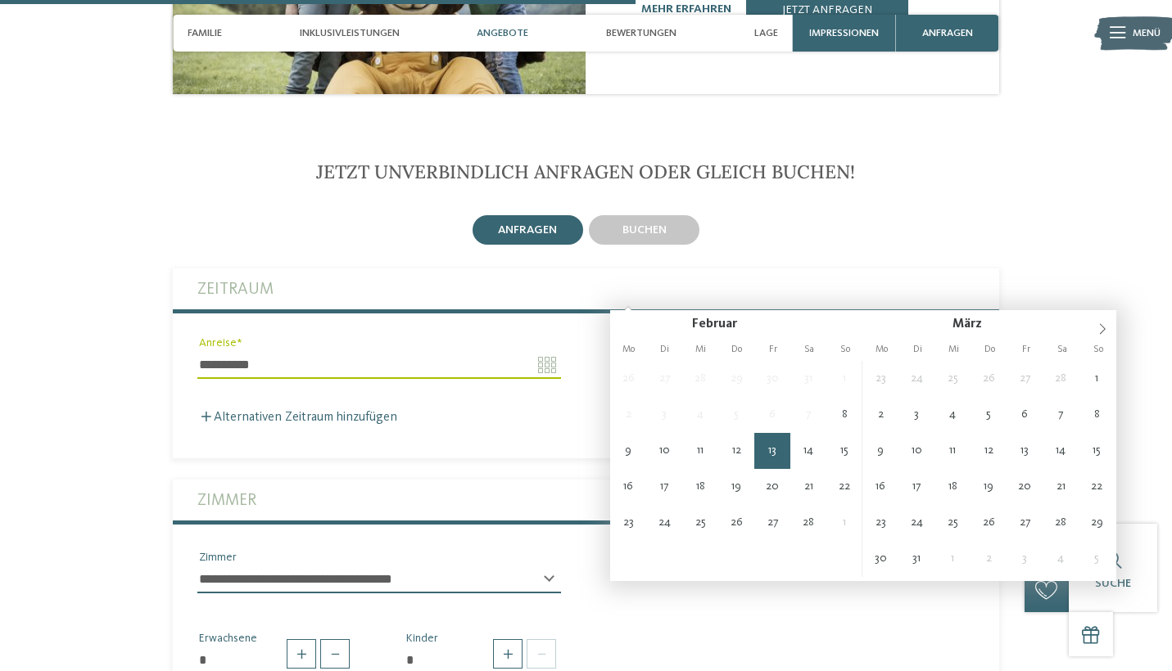
type input "**********"
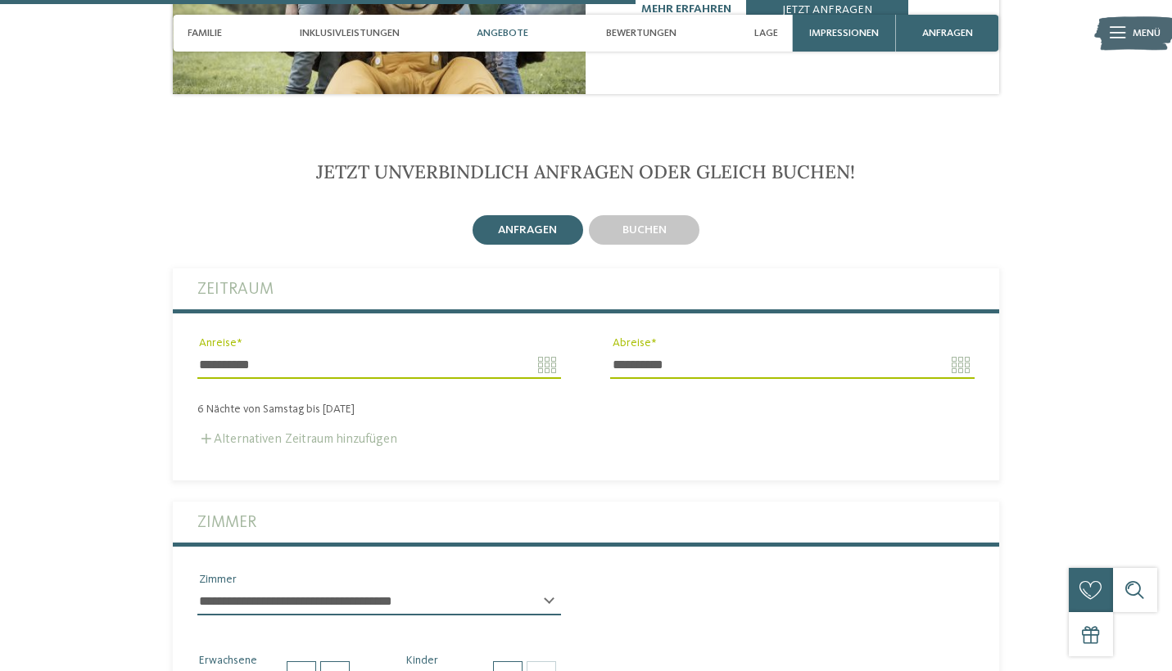
click at [375, 433] on label "Alternativen Zeitraum hinzufügen" at bounding box center [297, 439] width 200 height 13
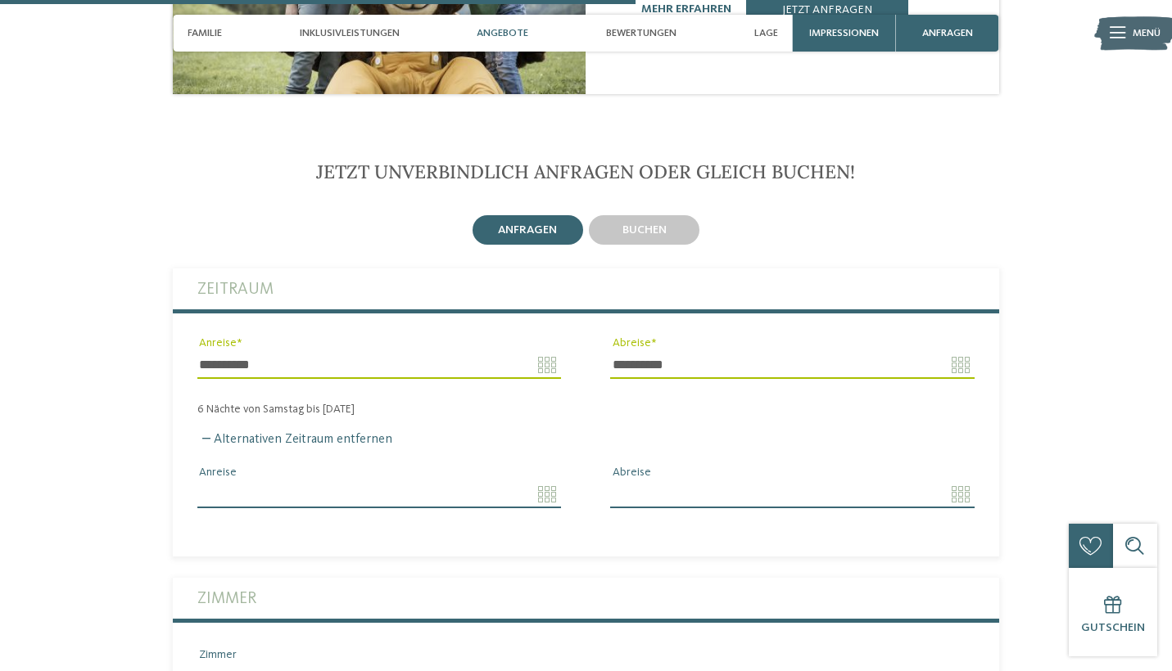
click at [405, 578] on label "Zimmer" at bounding box center [585, 598] width 777 height 41
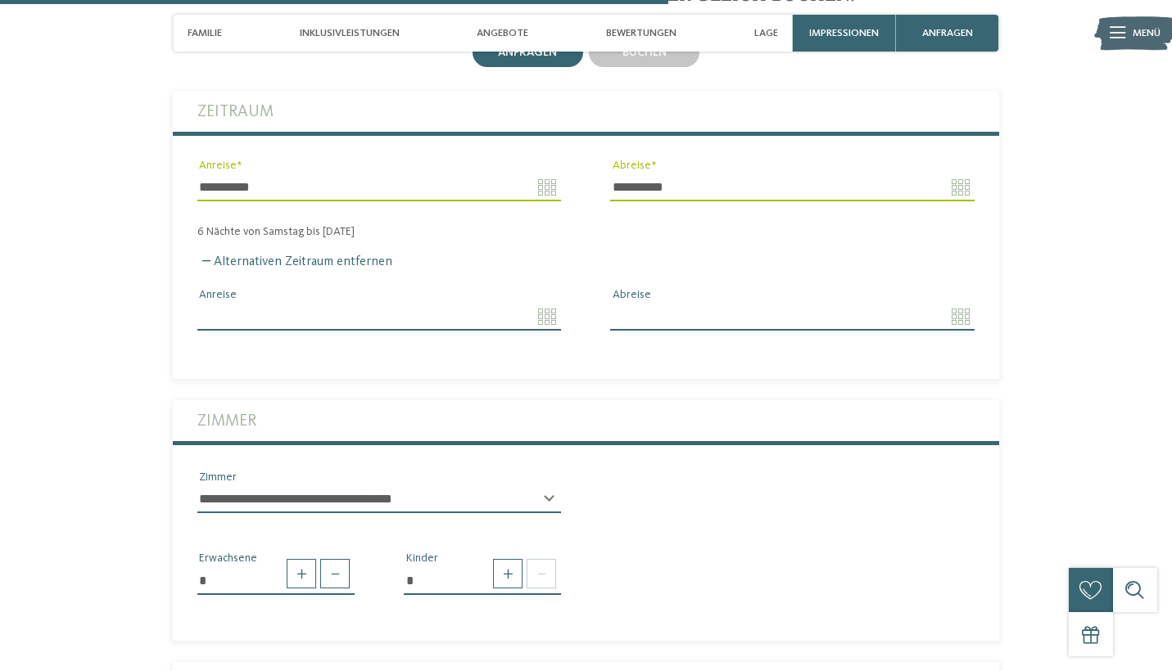
scroll to position [2634, 0]
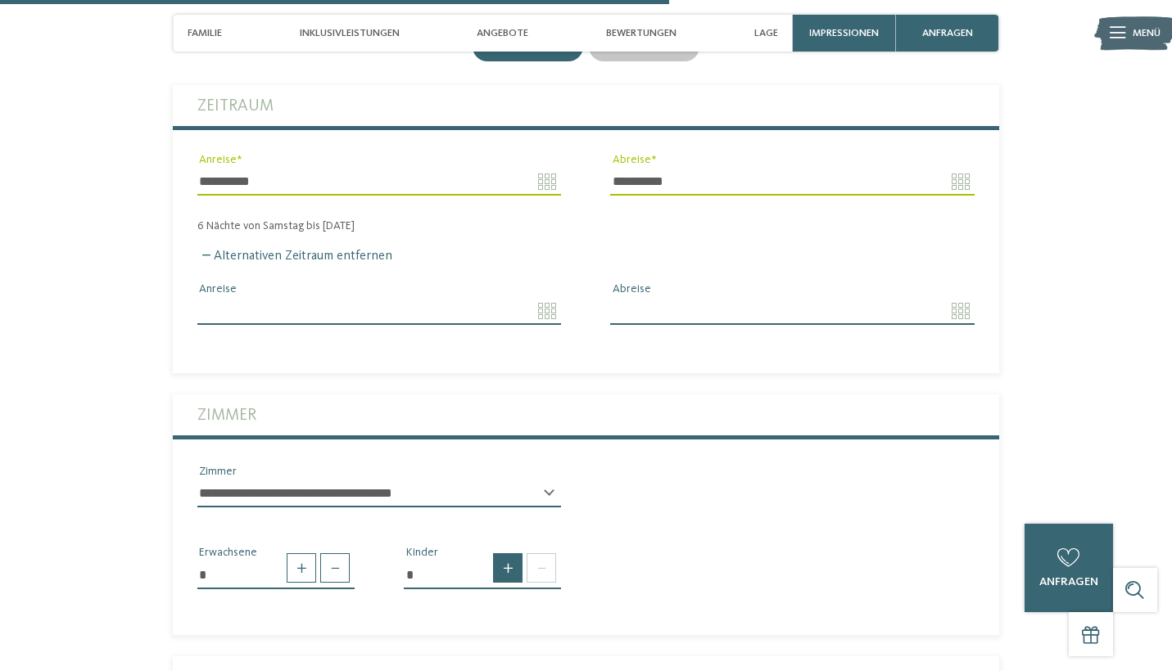
click at [510, 554] on span at bounding box center [507, 568] width 29 height 29
type input "*"
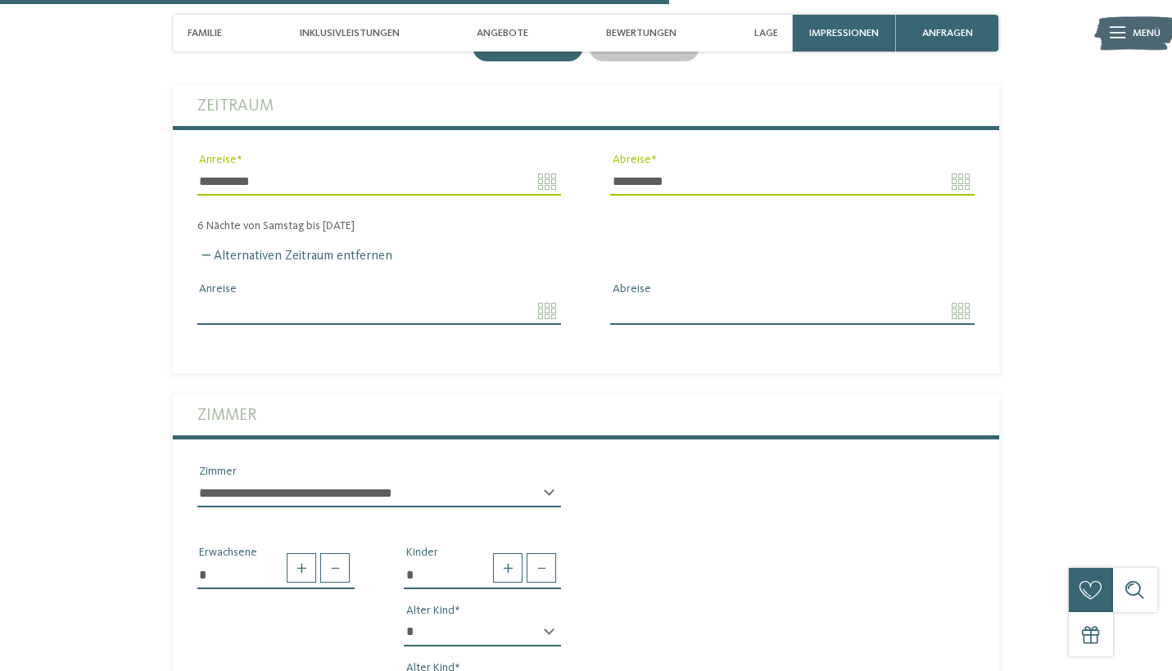
select select "**"
select select "*"
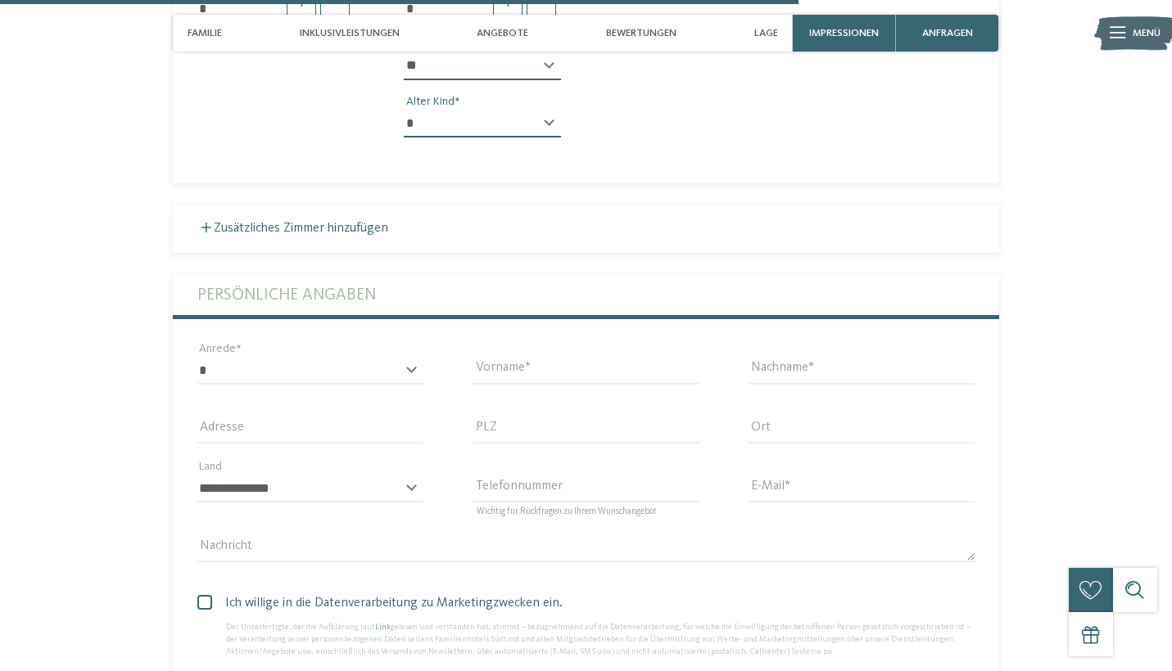
scroll to position [3226, 0]
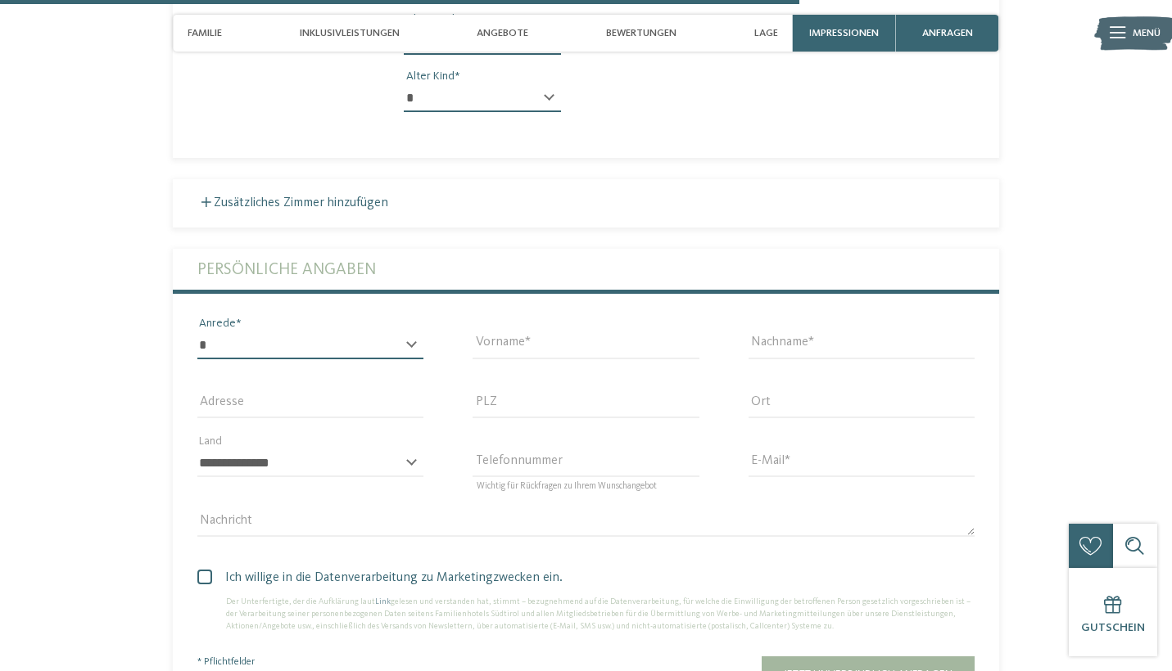
select select "*"
click at [528, 332] on input "Vorname" at bounding box center [585, 346] width 226 height 28
type input "*****"
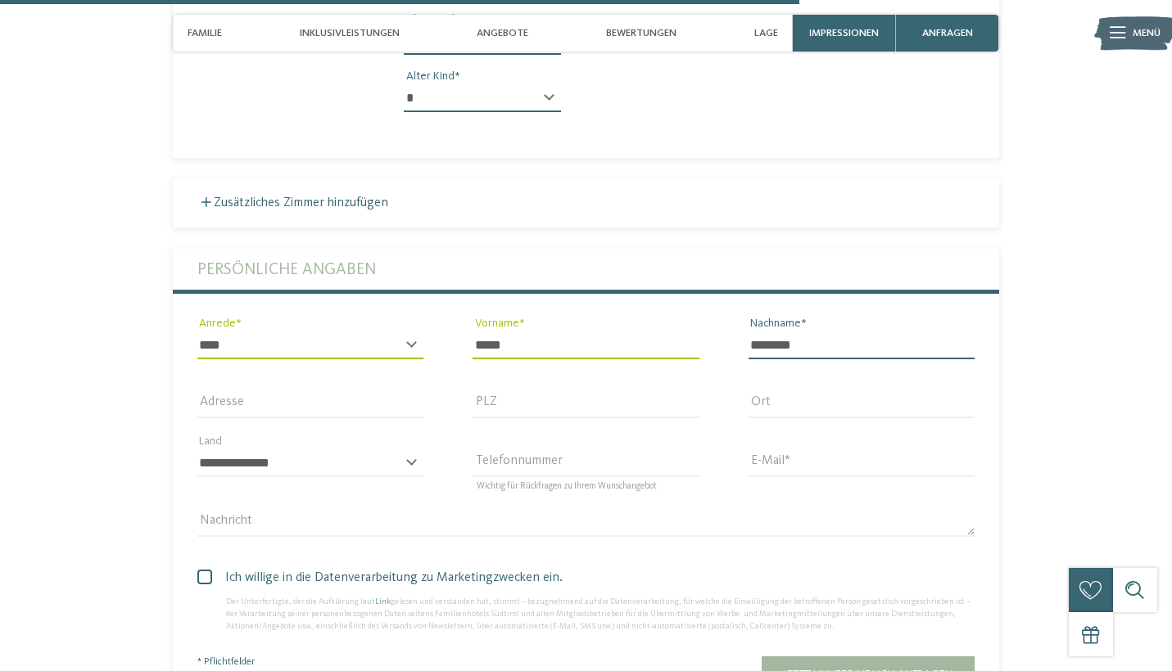
type input "********"
type input "**********"
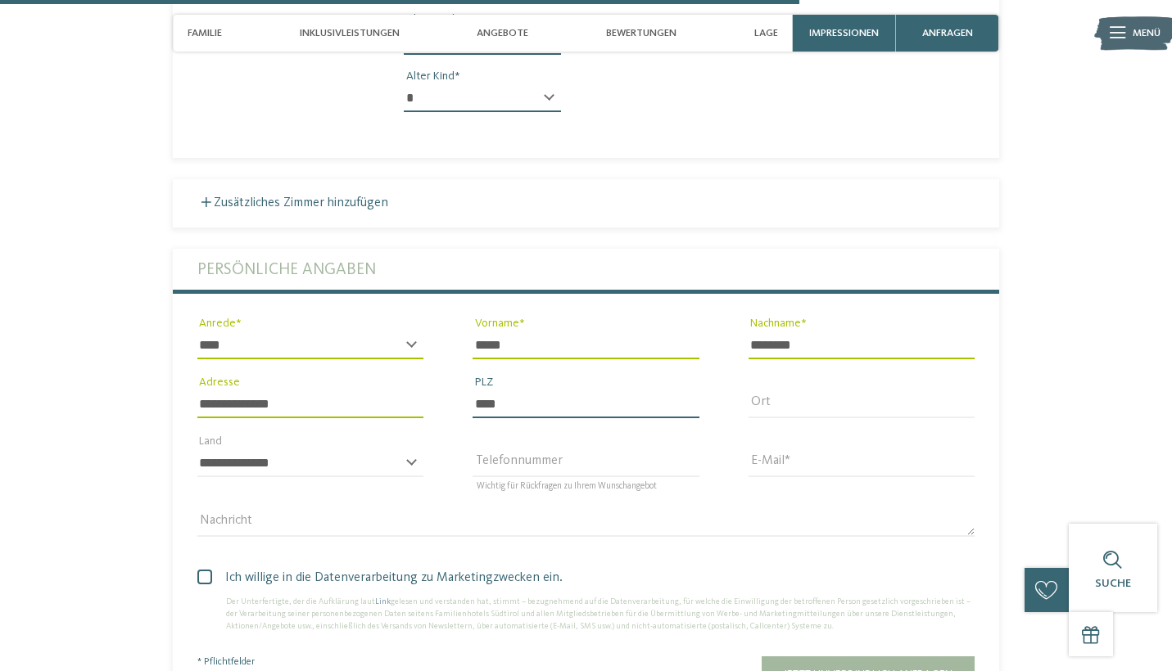
type input "****"
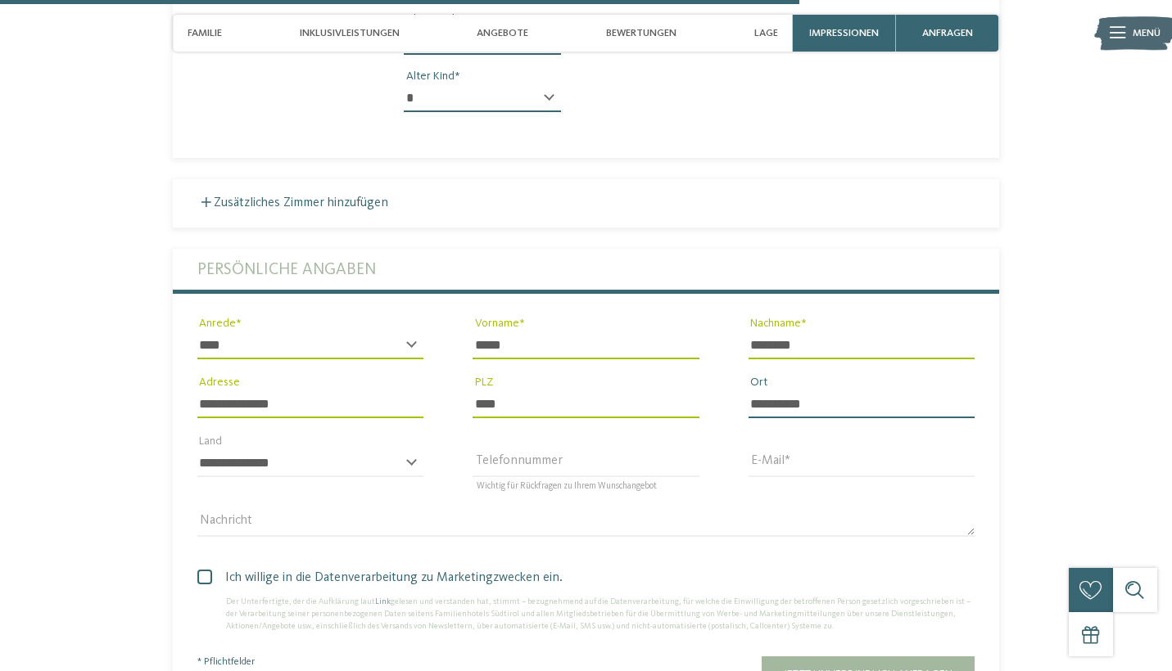
type input "**********"
select select "**"
type input "*"
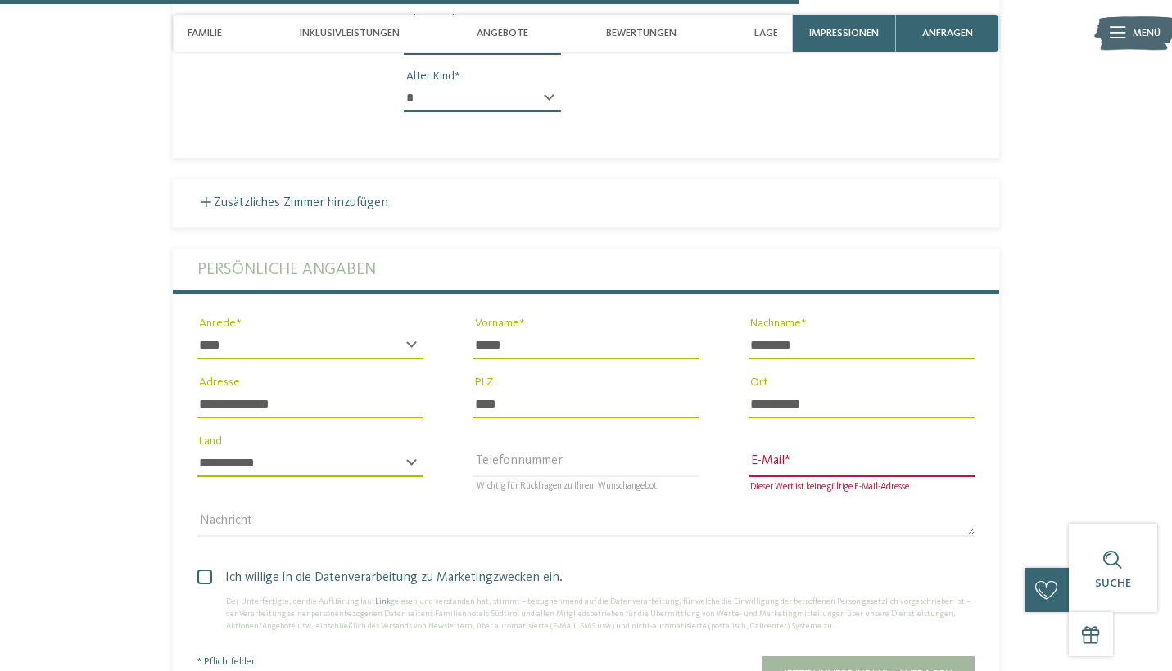
type input "**********"
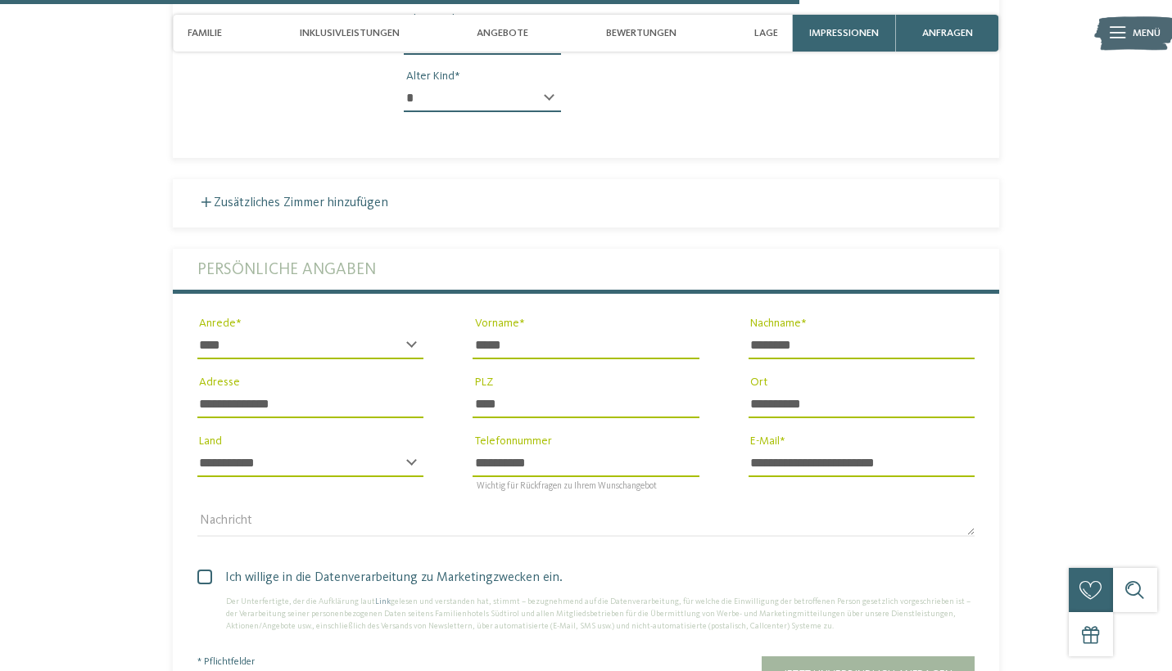
drag, startPoint x: 546, startPoint y: 394, endPoint x: 441, endPoint y: 386, distance: 105.1
click at [441, 386] on div "**********" at bounding box center [586, 400] width 826 height 303
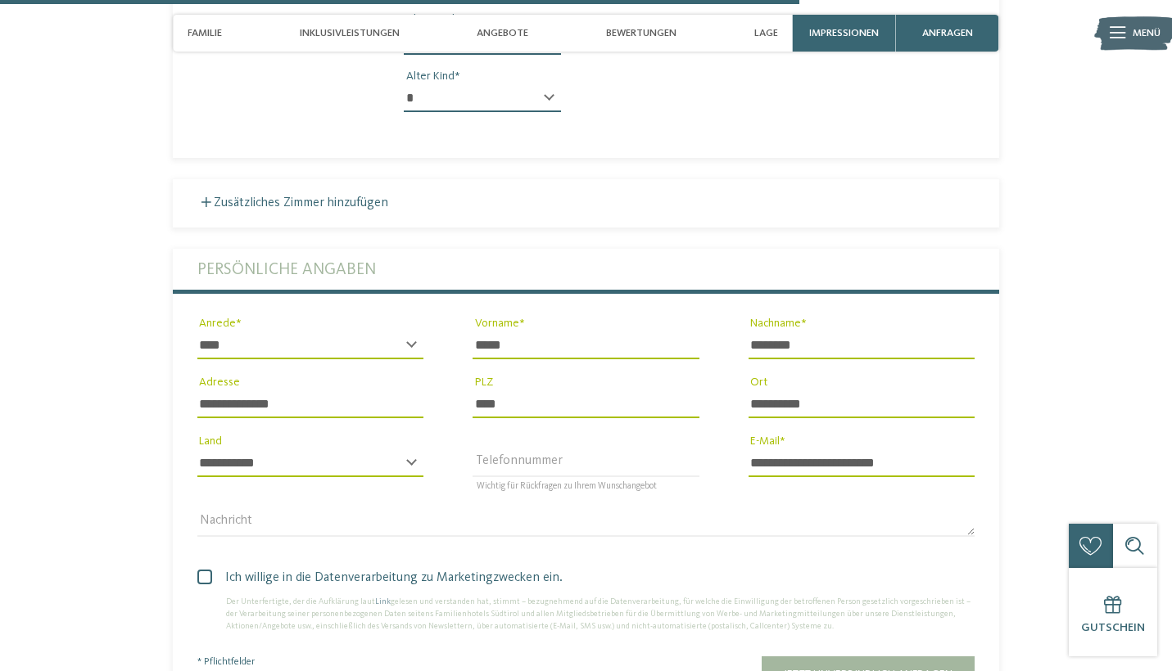
click at [210, 570] on span at bounding box center [204, 577] width 15 height 15
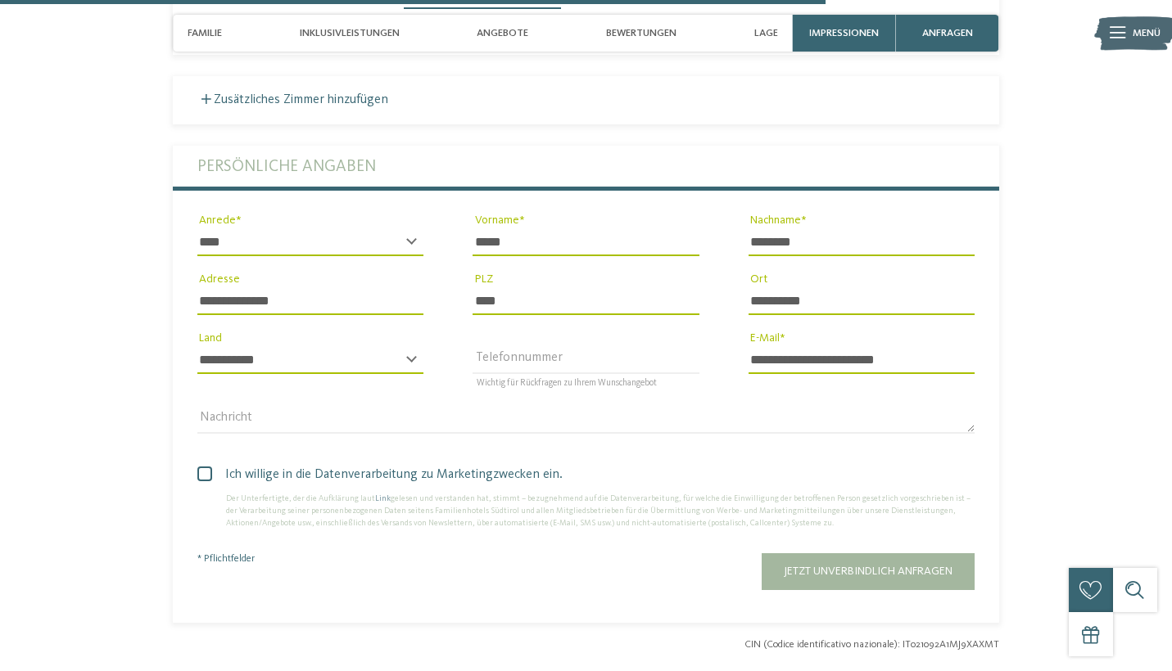
scroll to position [3330, 0]
click at [834, 566] on span "Jetzt unverbindlich anfragen" at bounding box center [868, 571] width 169 height 11
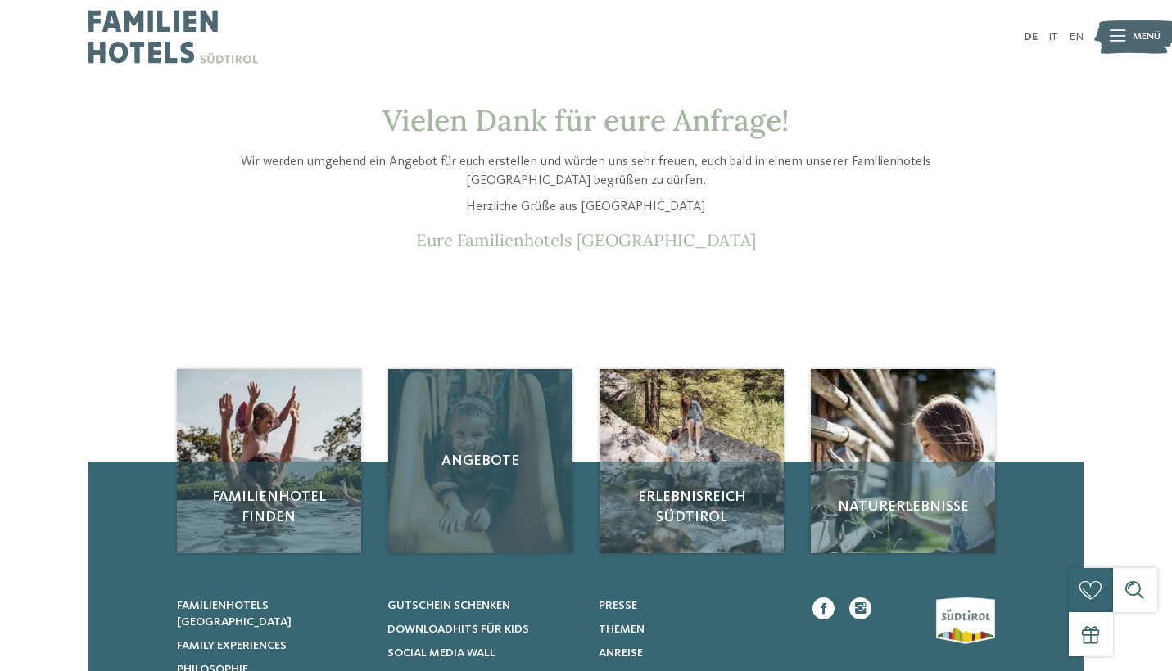
click at [468, 478] on div "Angebote" at bounding box center [479, 460] width 183 height 183
click at [478, 459] on span "Angebote" at bounding box center [480, 461] width 154 height 20
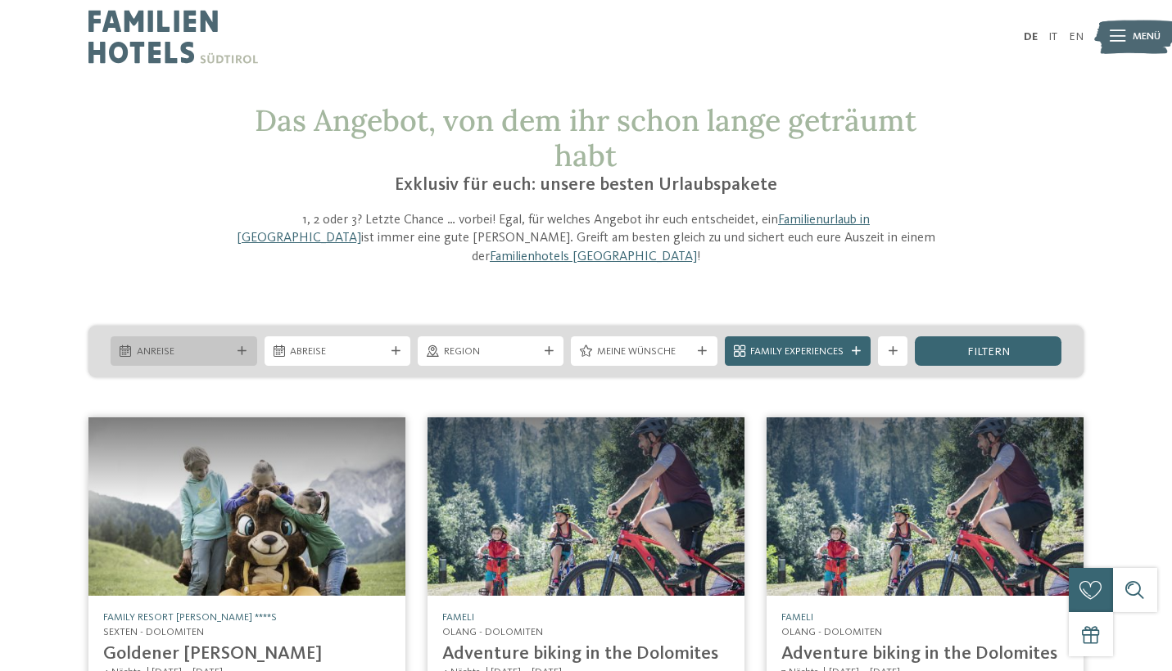
click at [237, 347] on icon at bounding box center [241, 351] width 9 height 9
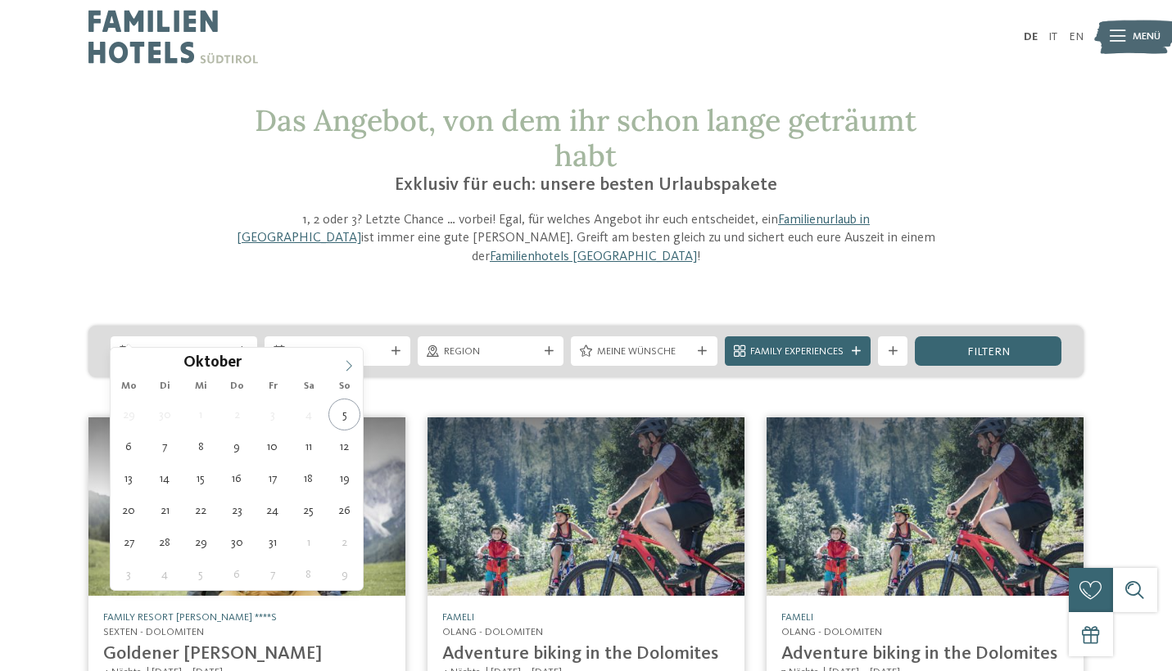
click at [354, 364] on icon at bounding box center [348, 365] width 11 height 11
click at [354, 364] on div "Oktober **** Mo Di Mi Do Fr Sa So 29 30 1 2 3 4 5 6 7 8 9 10 11 12 13 14 15 16 …" at bounding box center [237, 469] width 252 height 242
type div "14.12.2025"
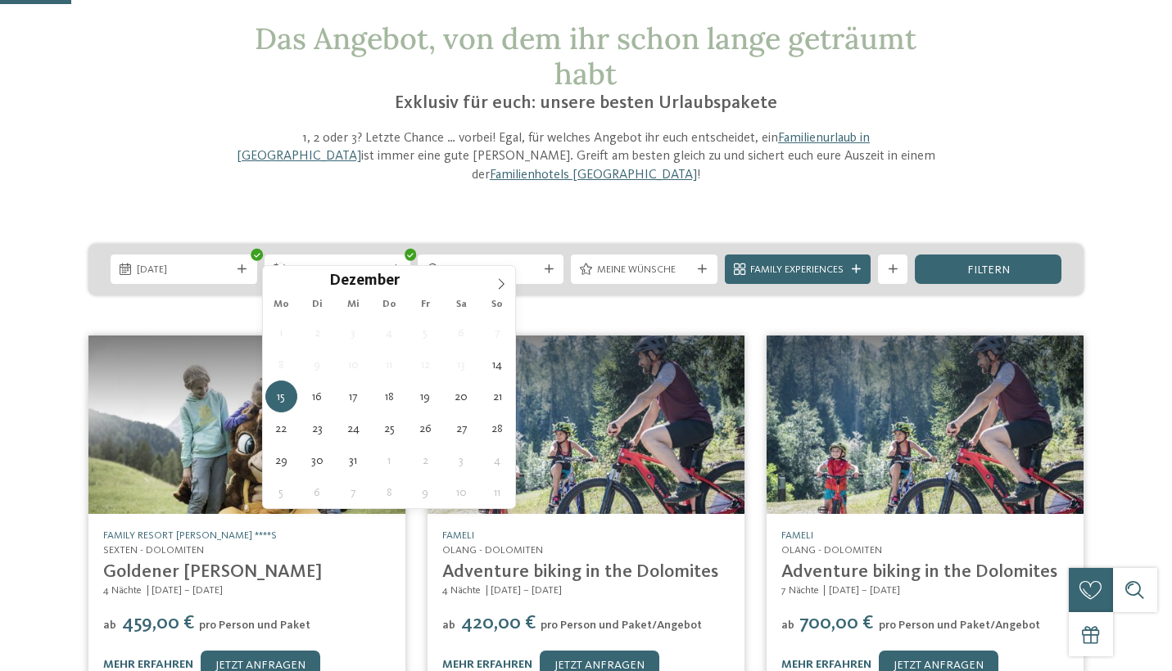
click at [348, 367] on span "10" at bounding box center [353, 365] width 32 height 32
click at [242, 265] on icon at bounding box center [241, 269] width 9 height 9
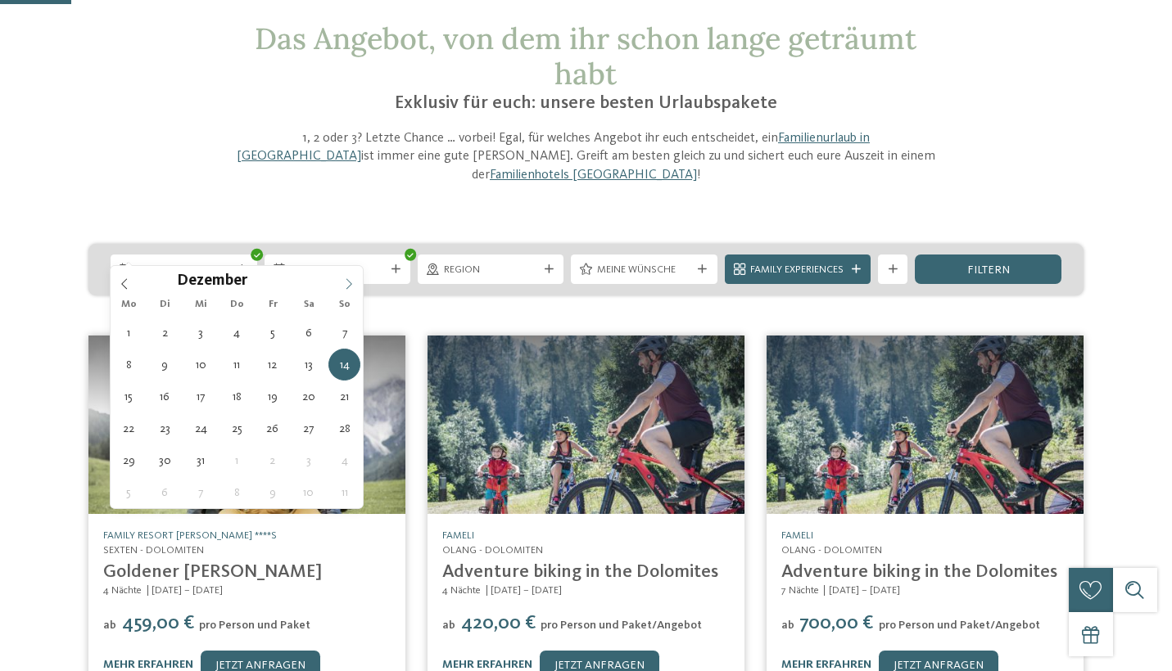
type input "****"
click at [345, 285] on icon at bounding box center [348, 283] width 11 height 11
type div "[DATE]"
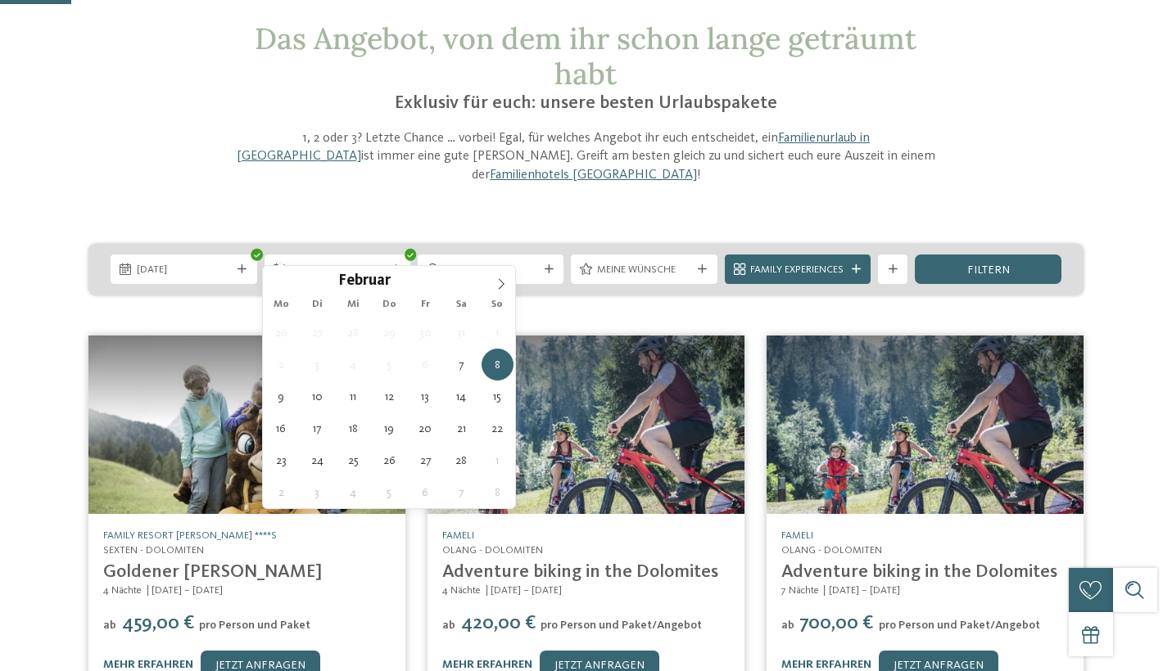
type input "****"
click at [396, 265] on icon at bounding box center [395, 269] width 9 height 9
type div "[DATE]"
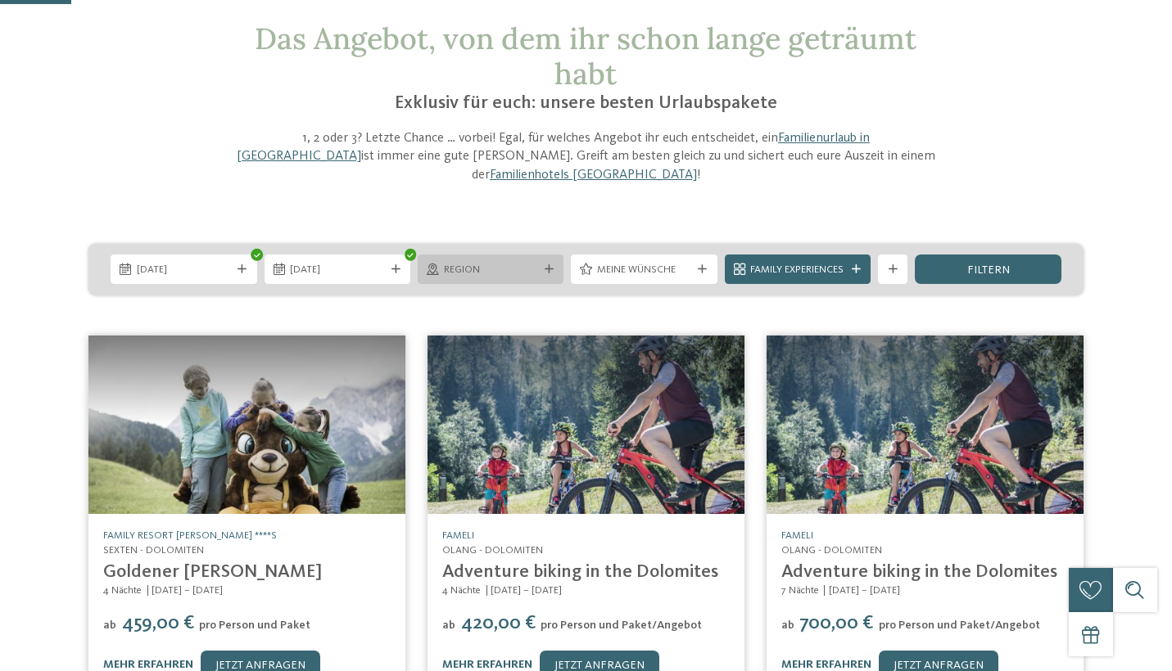
click at [541, 265] on div at bounding box center [548, 269] width 15 height 9
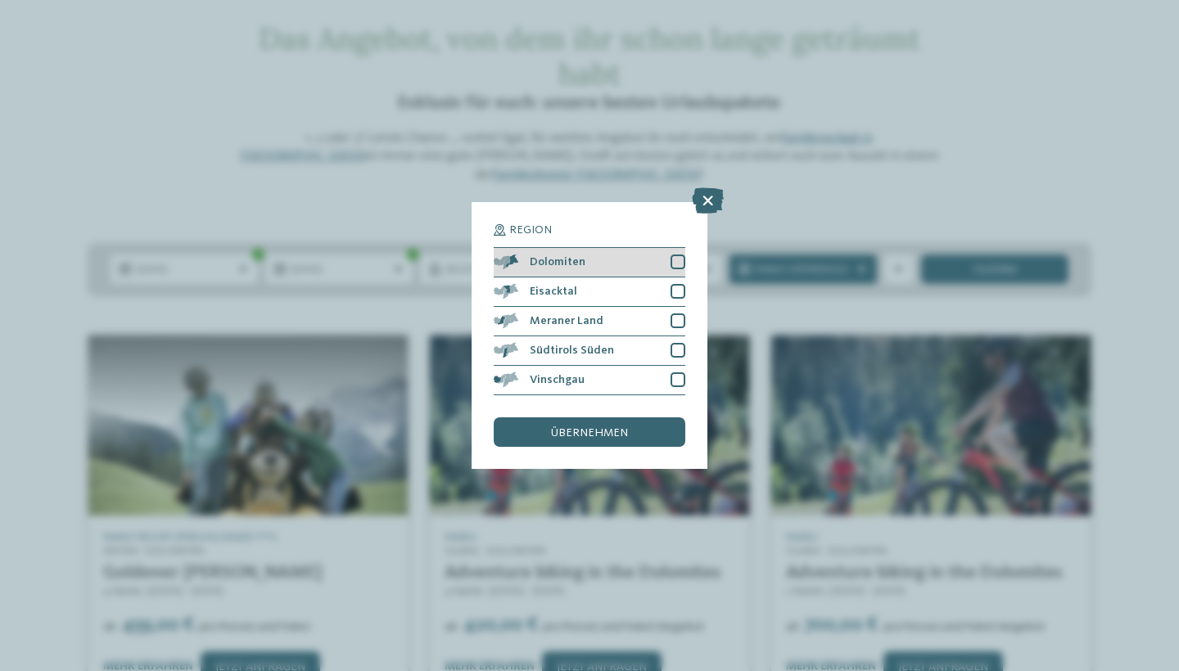
click at [678, 255] on div at bounding box center [678, 262] width 15 height 15
click at [606, 427] on span "übernehmen" at bounding box center [589, 432] width 77 height 11
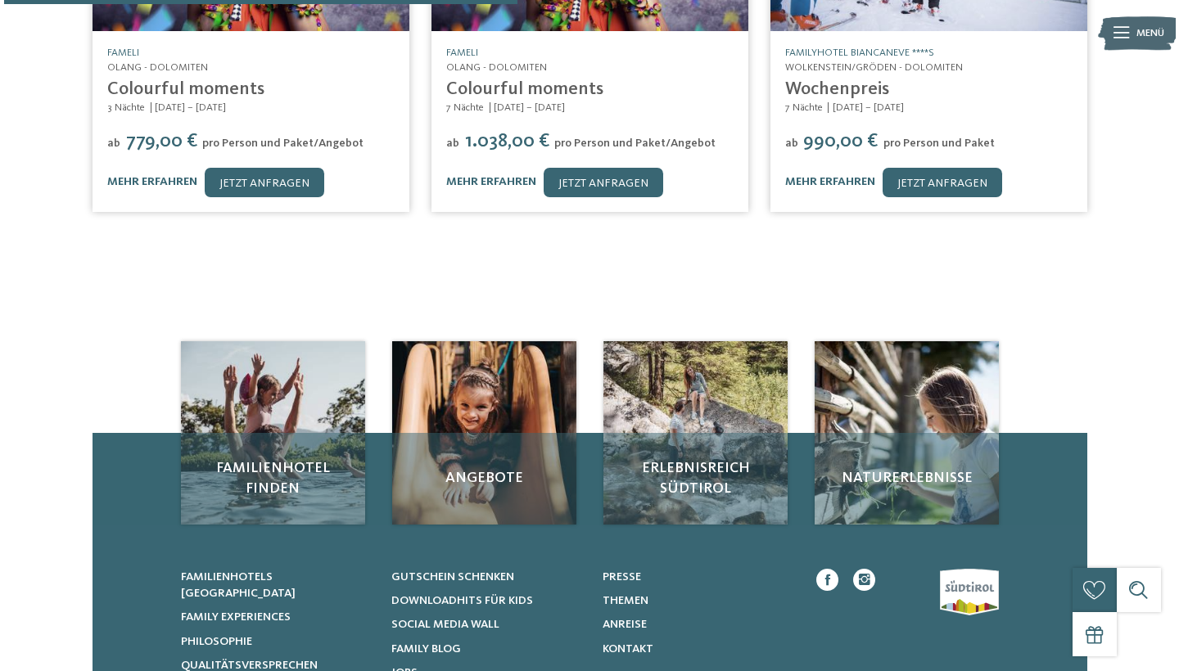
scroll to position [424, 0]
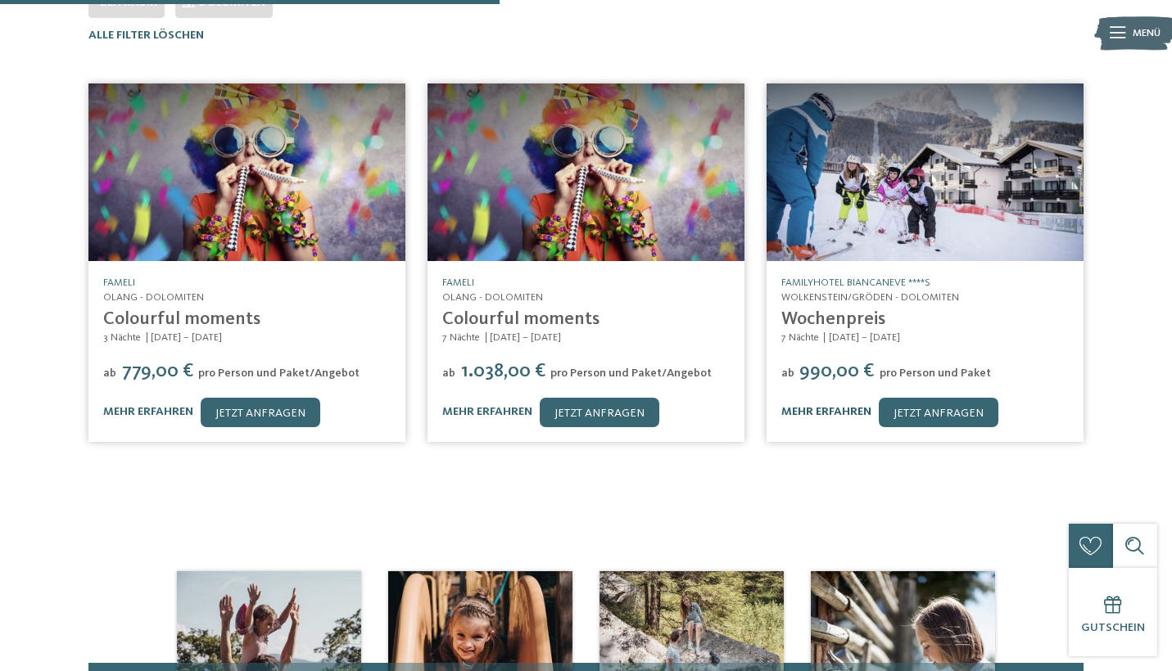
click at [839, 406] on link "mehr erfahren" at bounding box center [826, 411] width 90 height 11
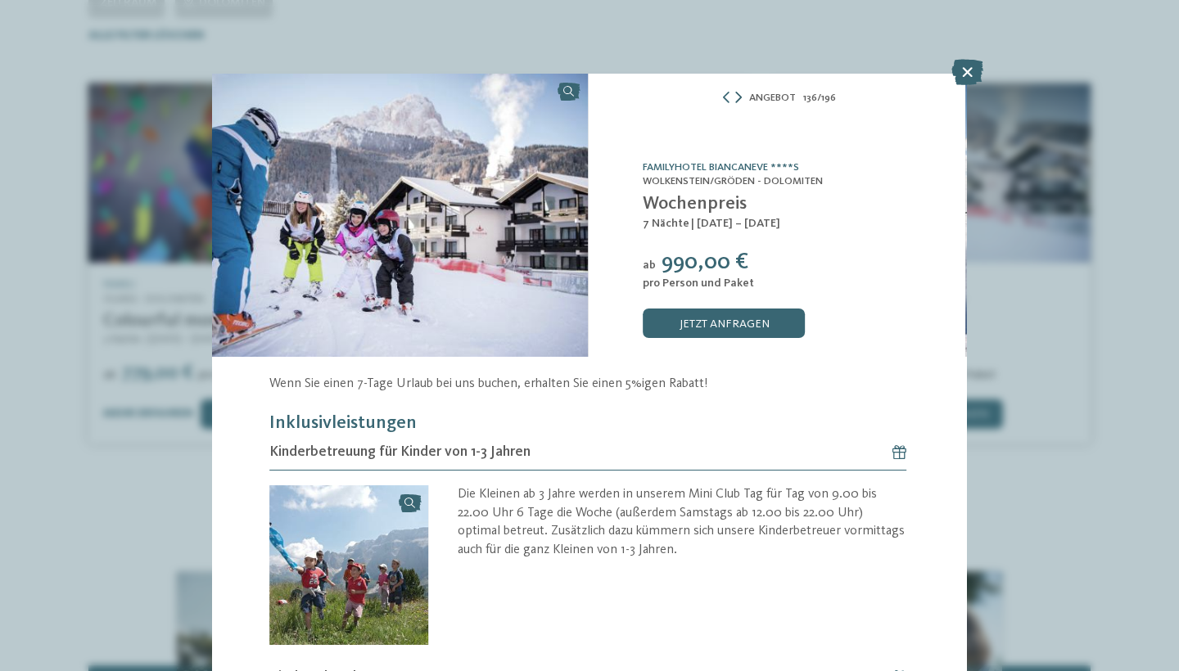
click at [735, 102] on icon at bounding box center [738, 97] width 7 height 11
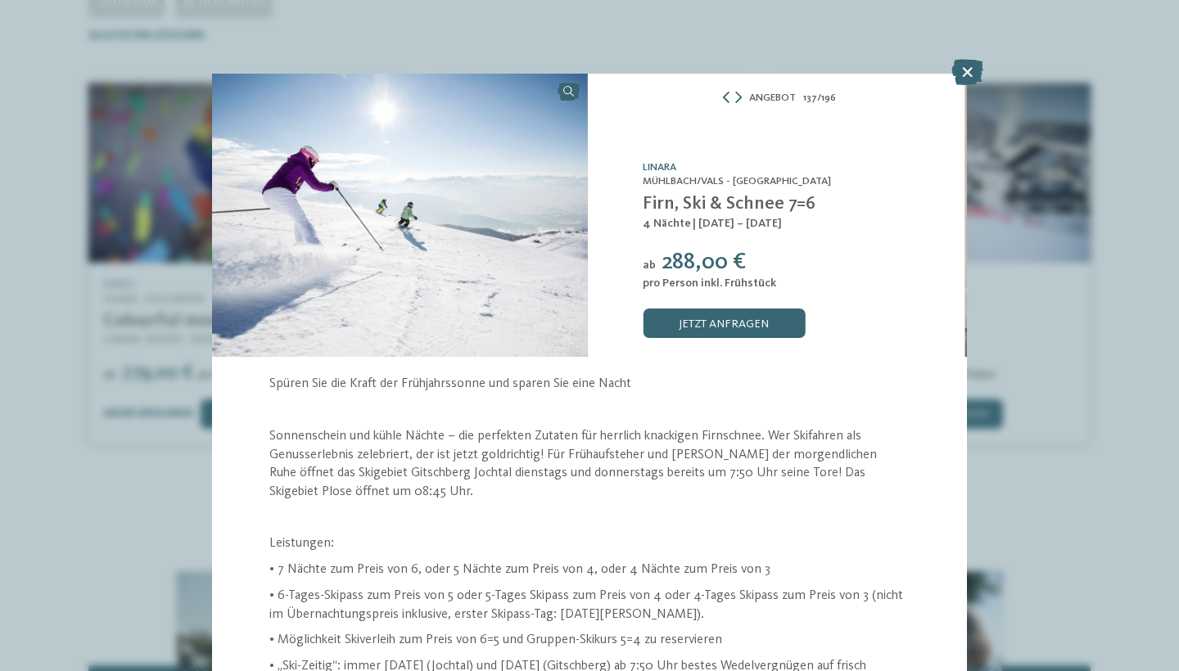
click at [725, 96] on icon at bounding box center [726, 97] width 11 height 11
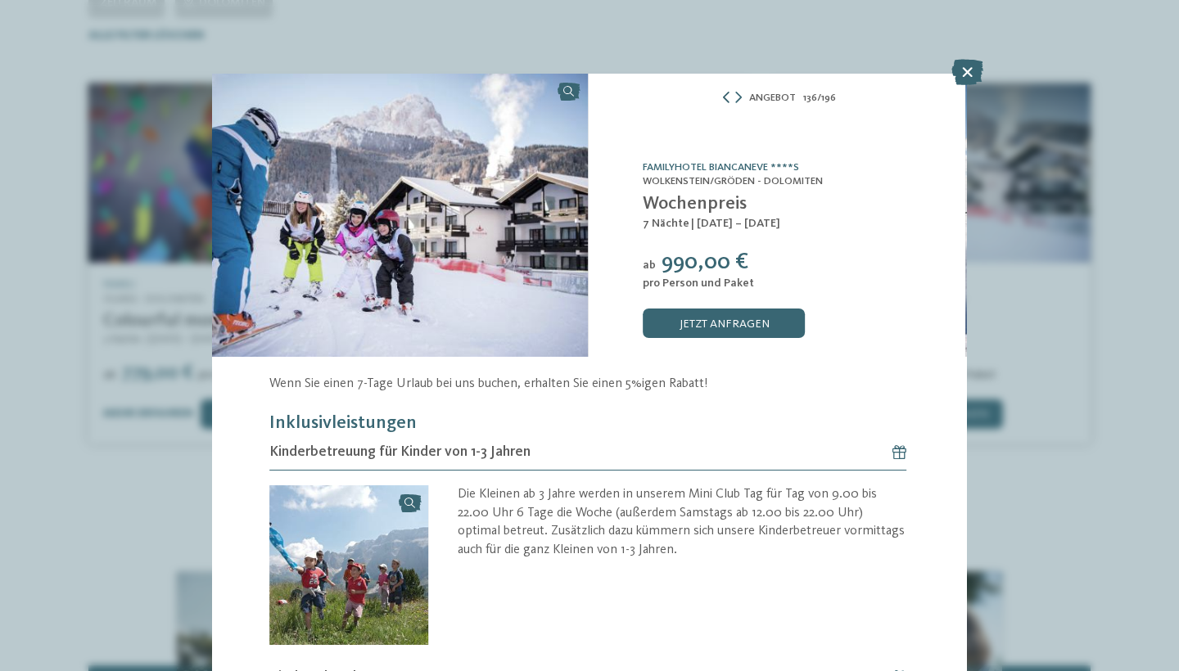
click at [725, 96] on icon at bounding box center [726, 97] width 11 height 11
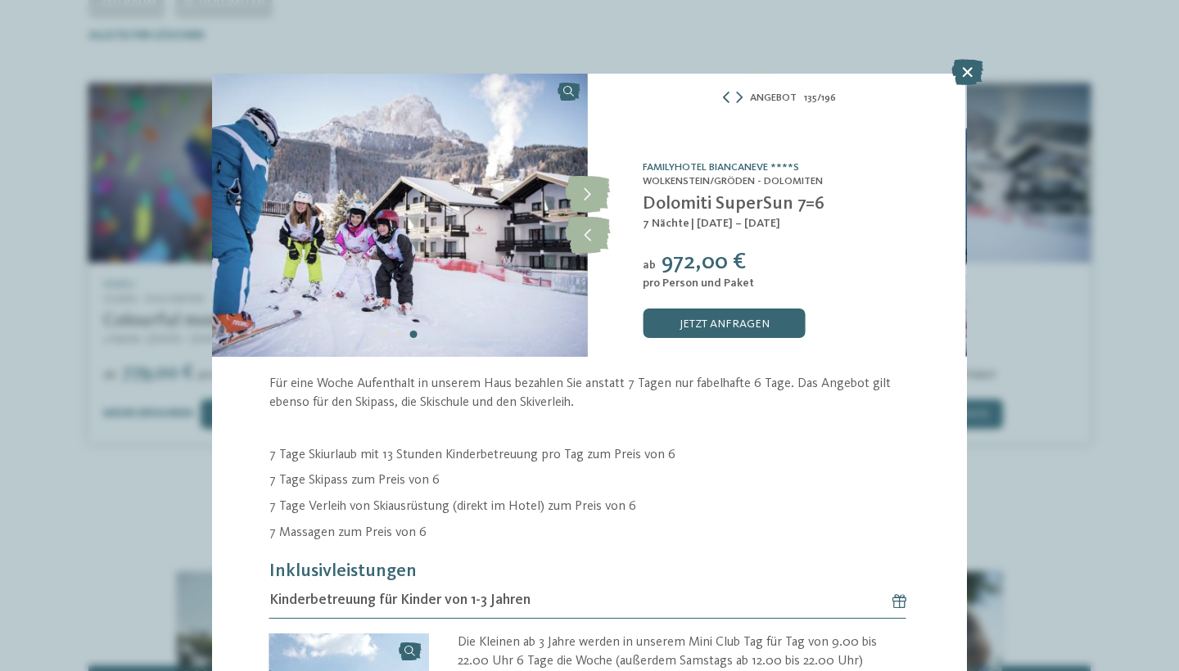
click at [725, 96] on icon at bounding box center [726, 97] width 11 height 11
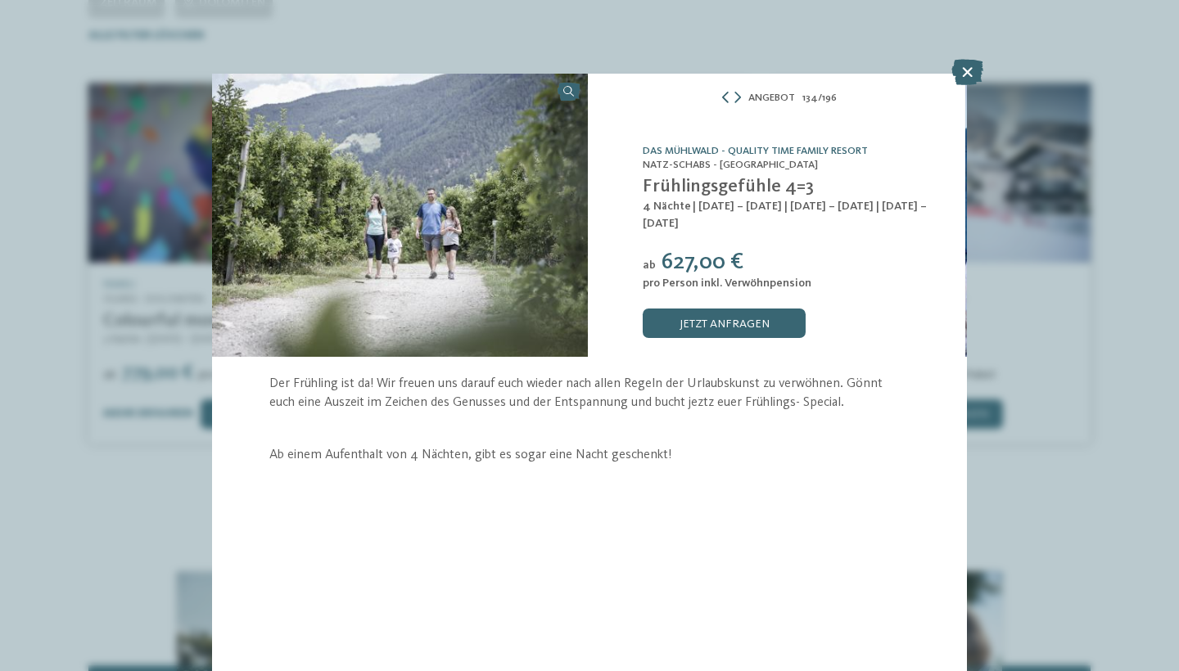
click at [725, 96] on icon at bounding box center [725, 97] width 11 height 11
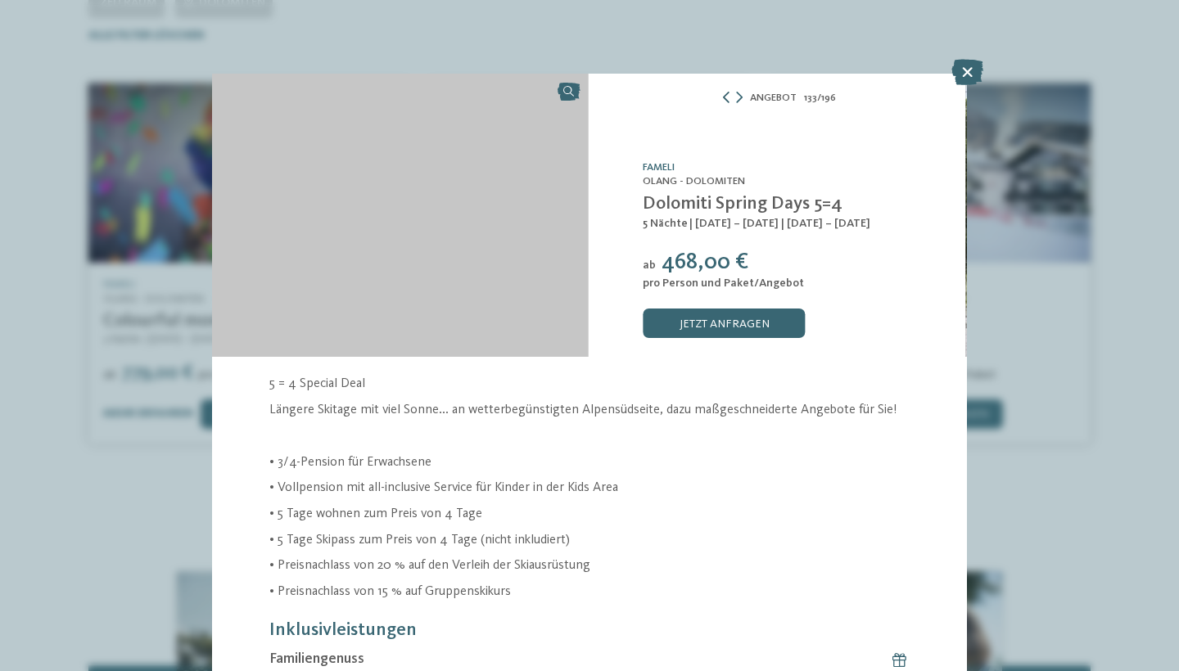
click at [725, 96] on icon at bounding box center [726, 97] width 11 height 11
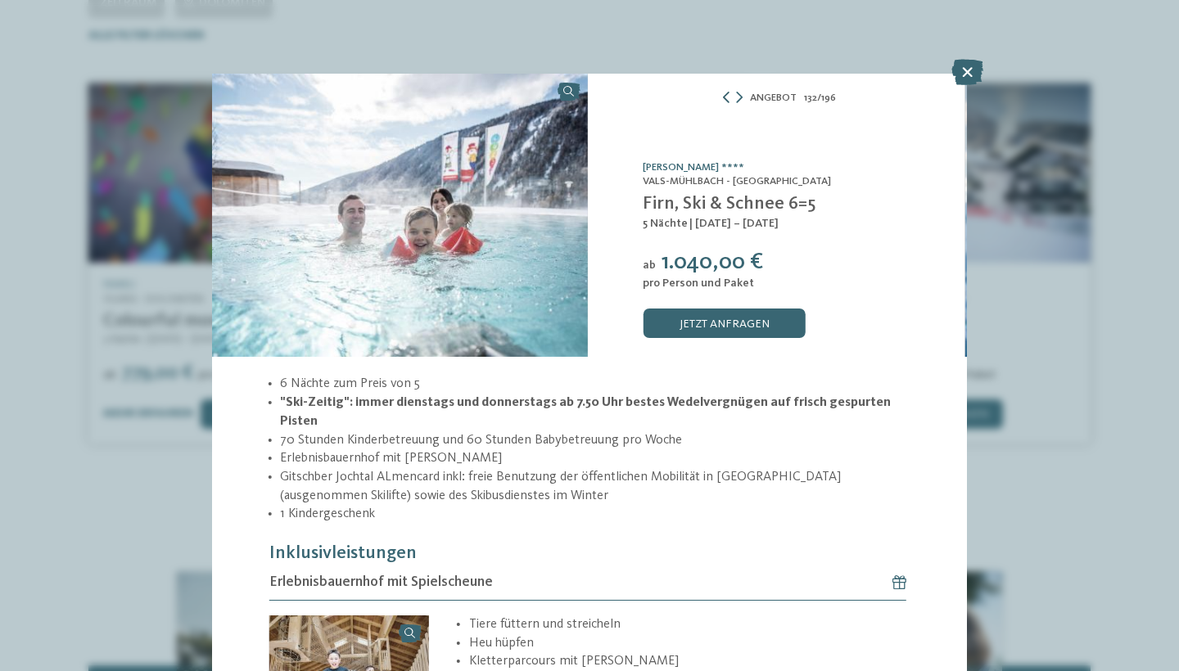
click at [725, 96] on icon at bounding box center [726, 97] width 11 height 11
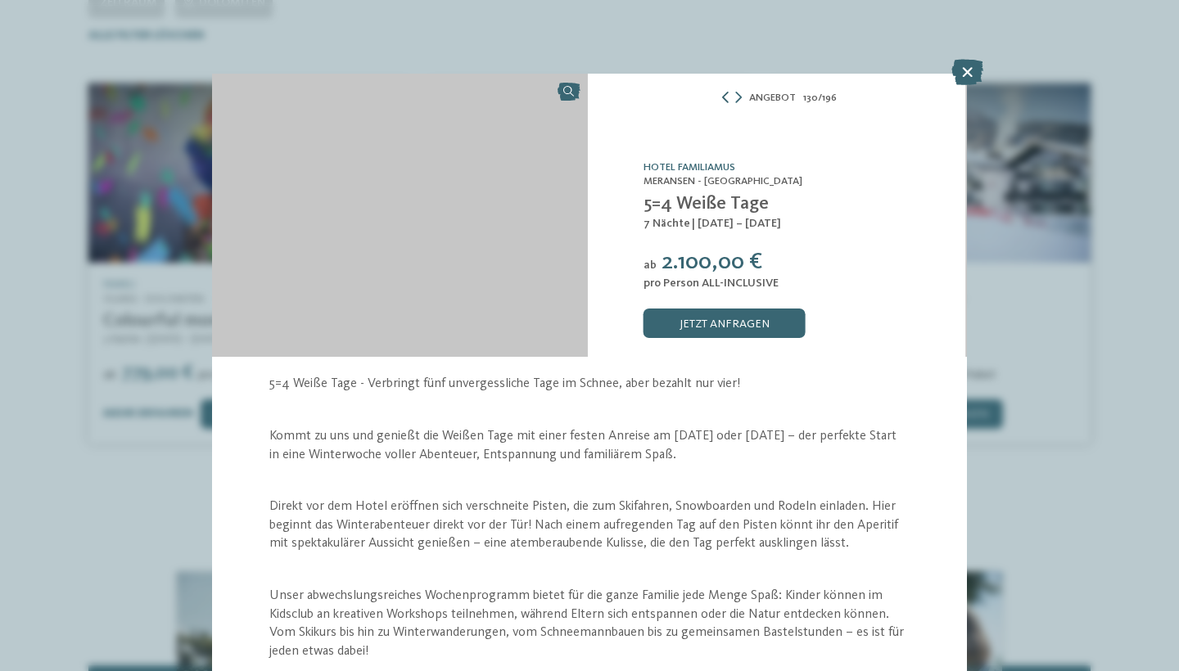
click at [725, 96] on icon at bounding box center [725, 97] width 11 height 11
click at [725, 96] on icon at bounding box center [726, 97] width 11 height 11
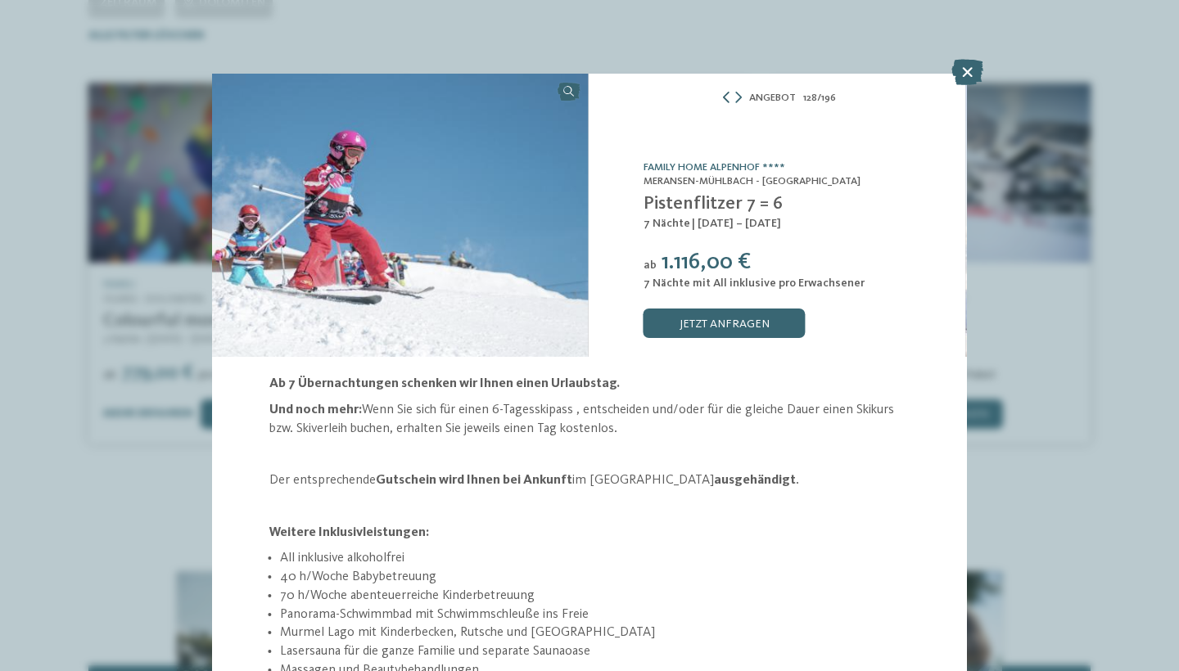
click at [725, 96] on icon at bounding box center [726, 97] width 11 height 11
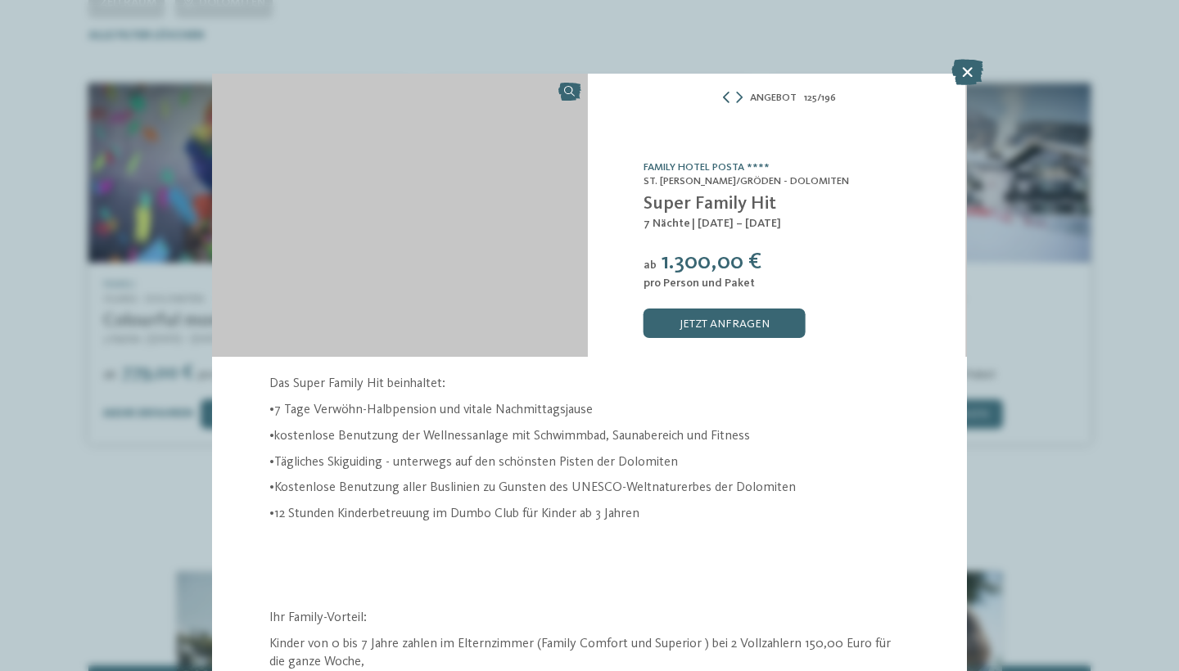
click at [725, 96] on icon at bounding box center [726, 97] width 11 height 11
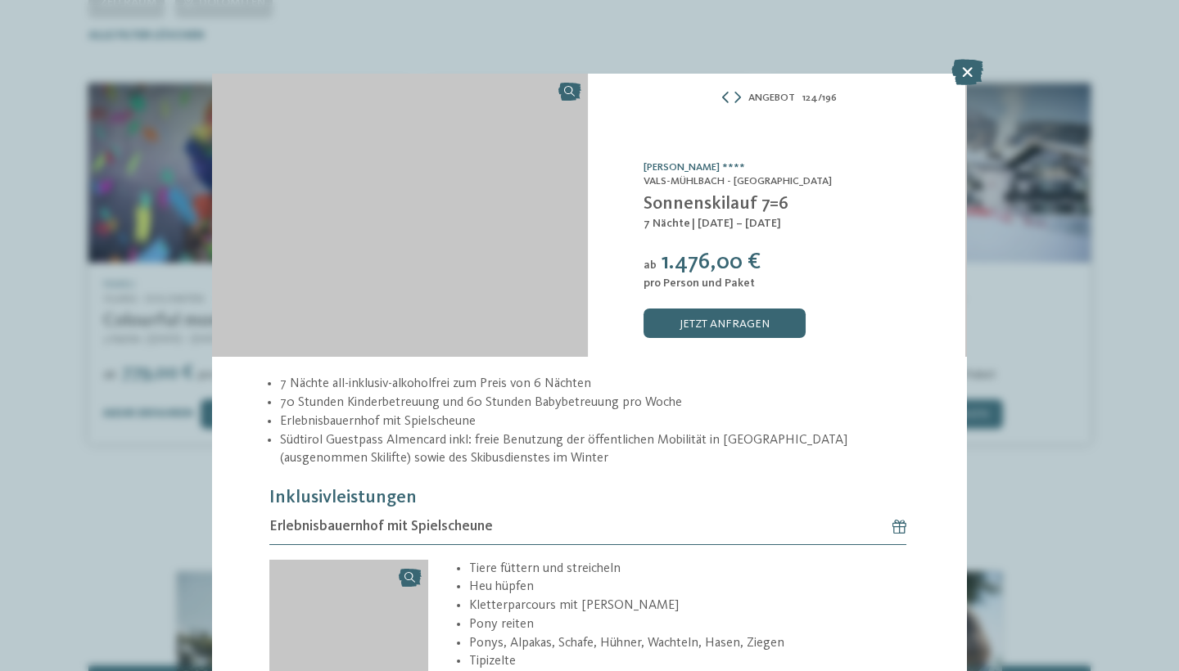
click at [725, 96] on icon at bounding box center [725, 97] width 11 height 11
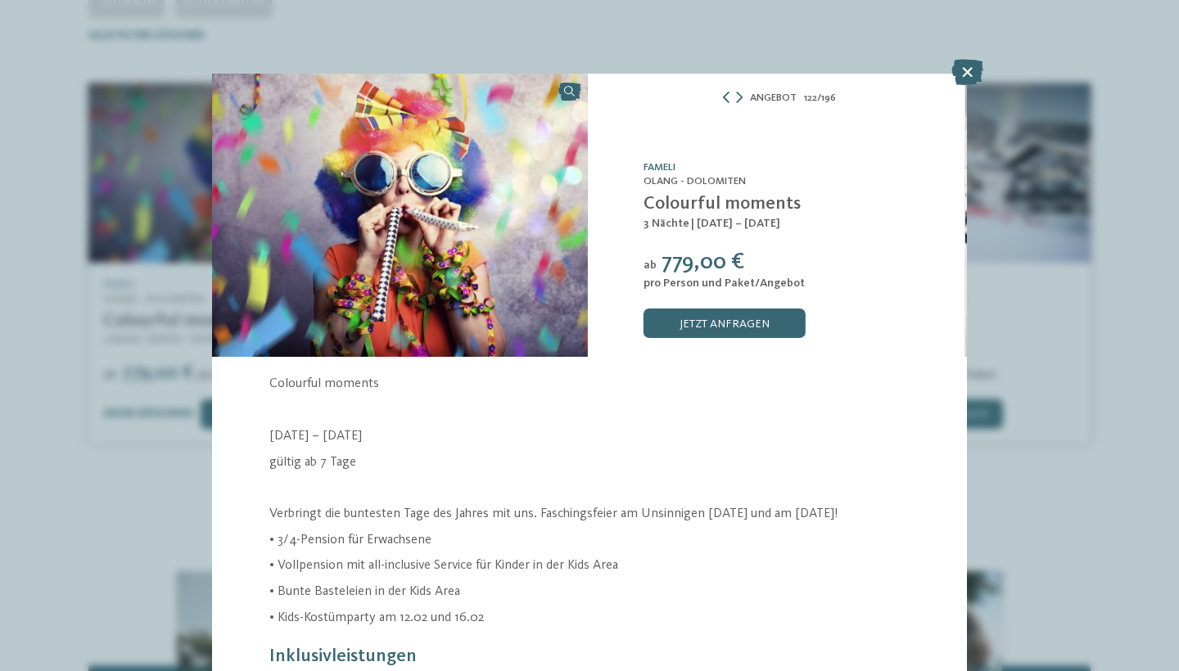
click at [725, 96] on icon at bounding box center [726, 97] width 11 height 11
click at [740, 98] on div "Angebot 121 / 196" at bounding box center [779, 97] width 378 height 19
click at [738, 98] on icon at bounding box center [740, 97] width 7 height 11
click at [738, 98] on icon at bounding box center [739, 97] width 7 height 11
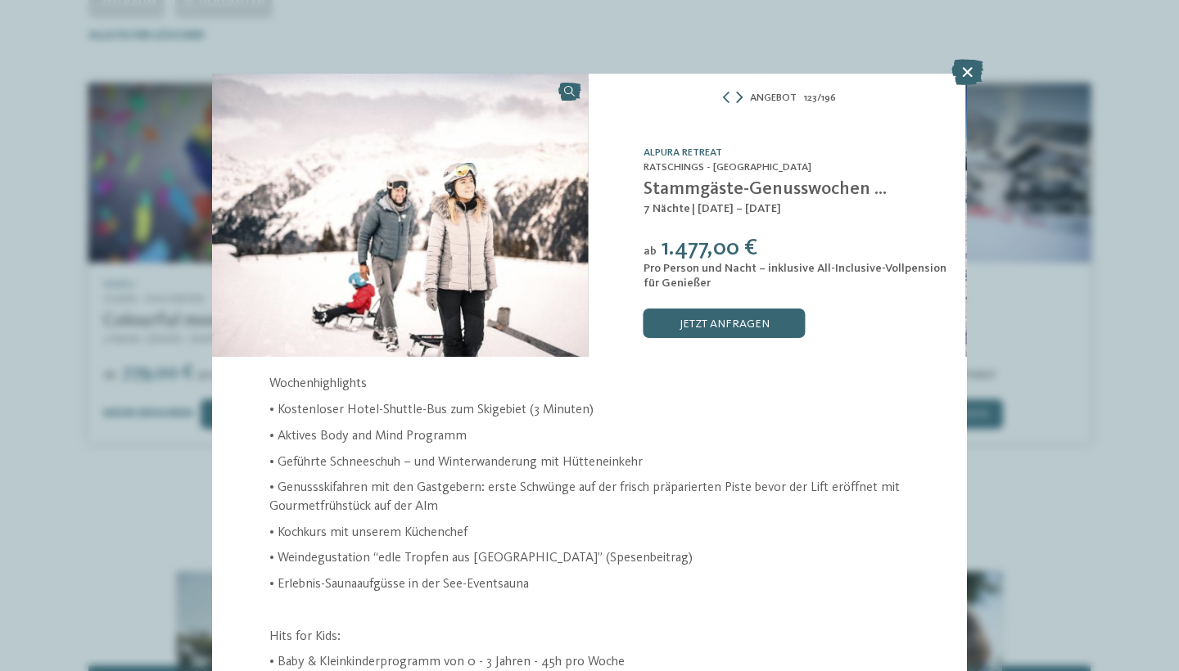
click at [738, 98] on icon at bounding box center [739, 97] width 7 height 11
